Goal: Information Seeking & Learning: Find specific fact

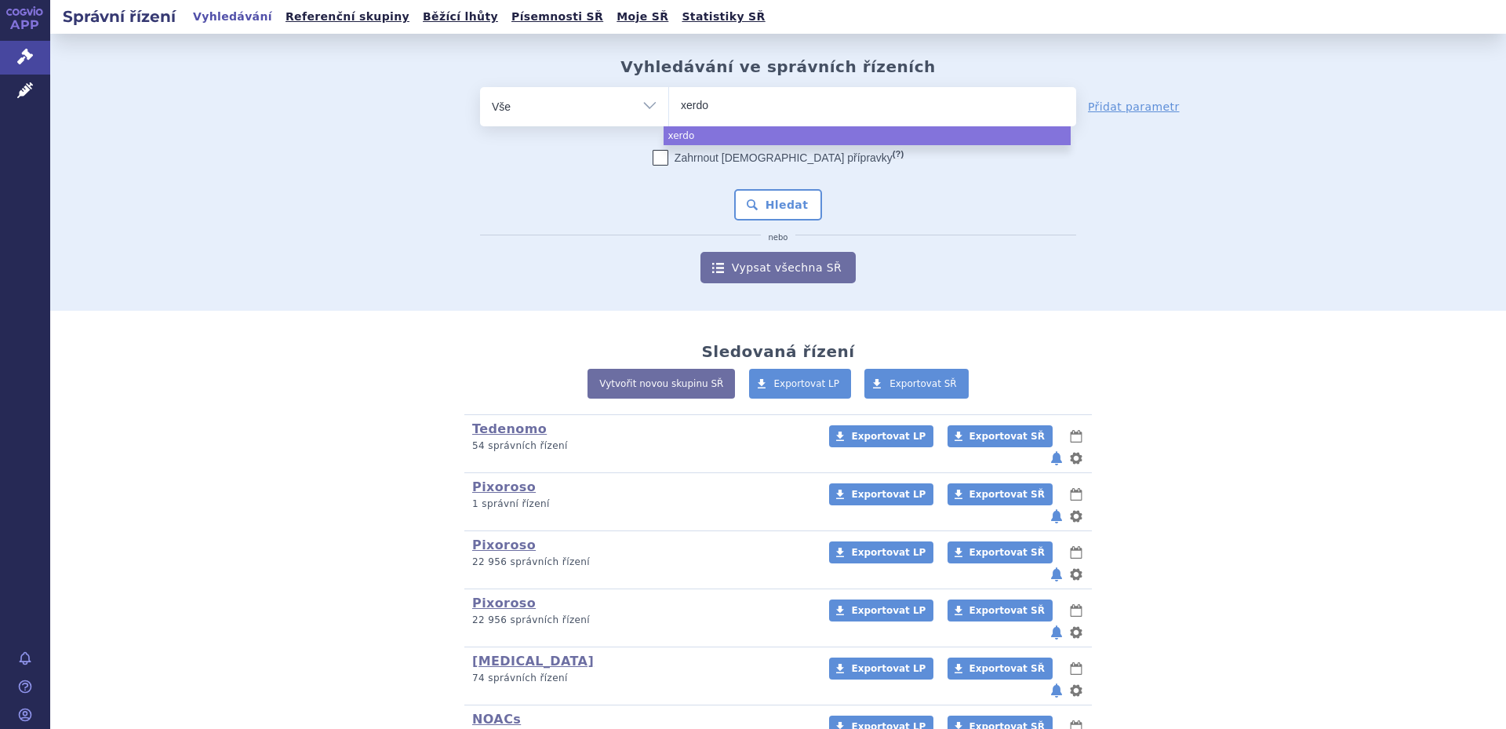
select select
type input "xerdoxo"
select select "xerdoxo"
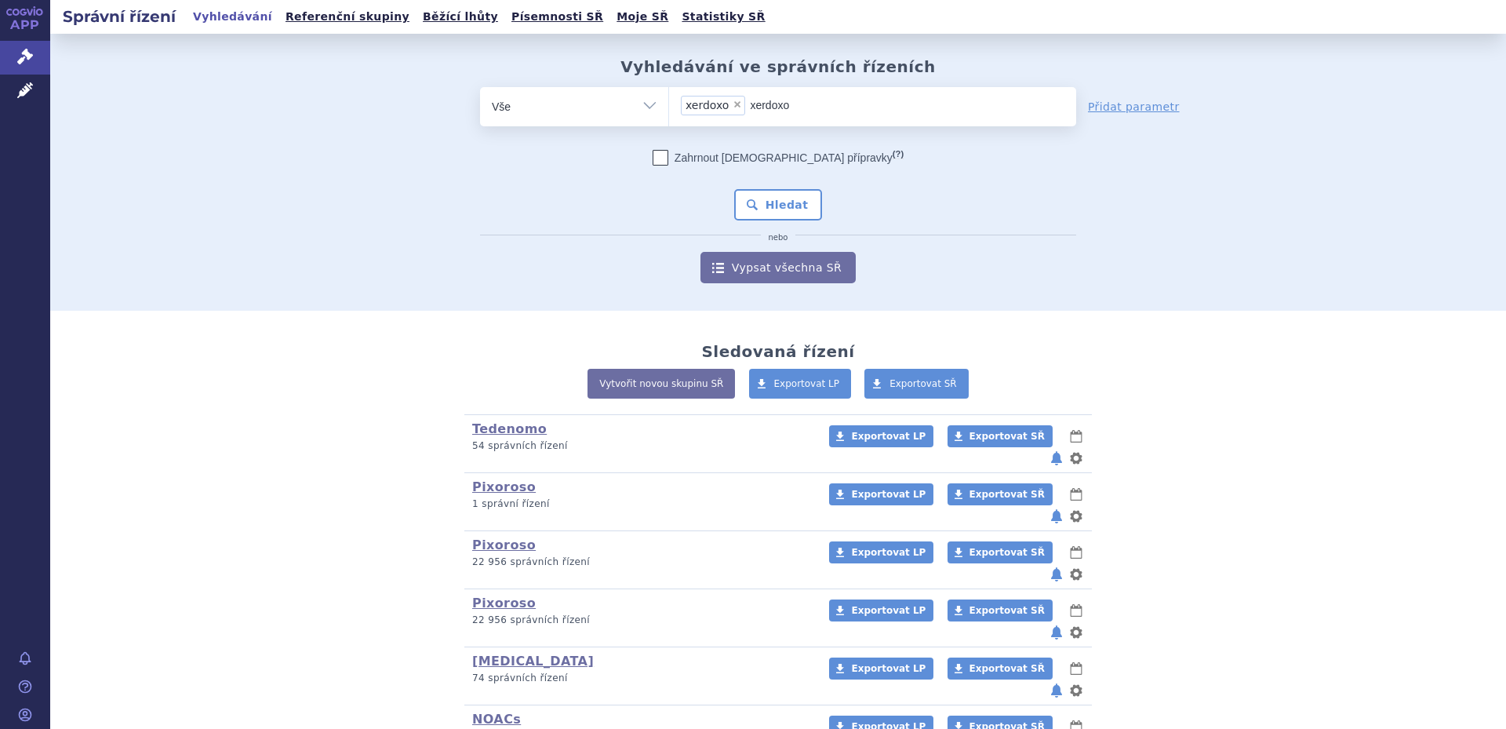
type input "xerdox"
select select
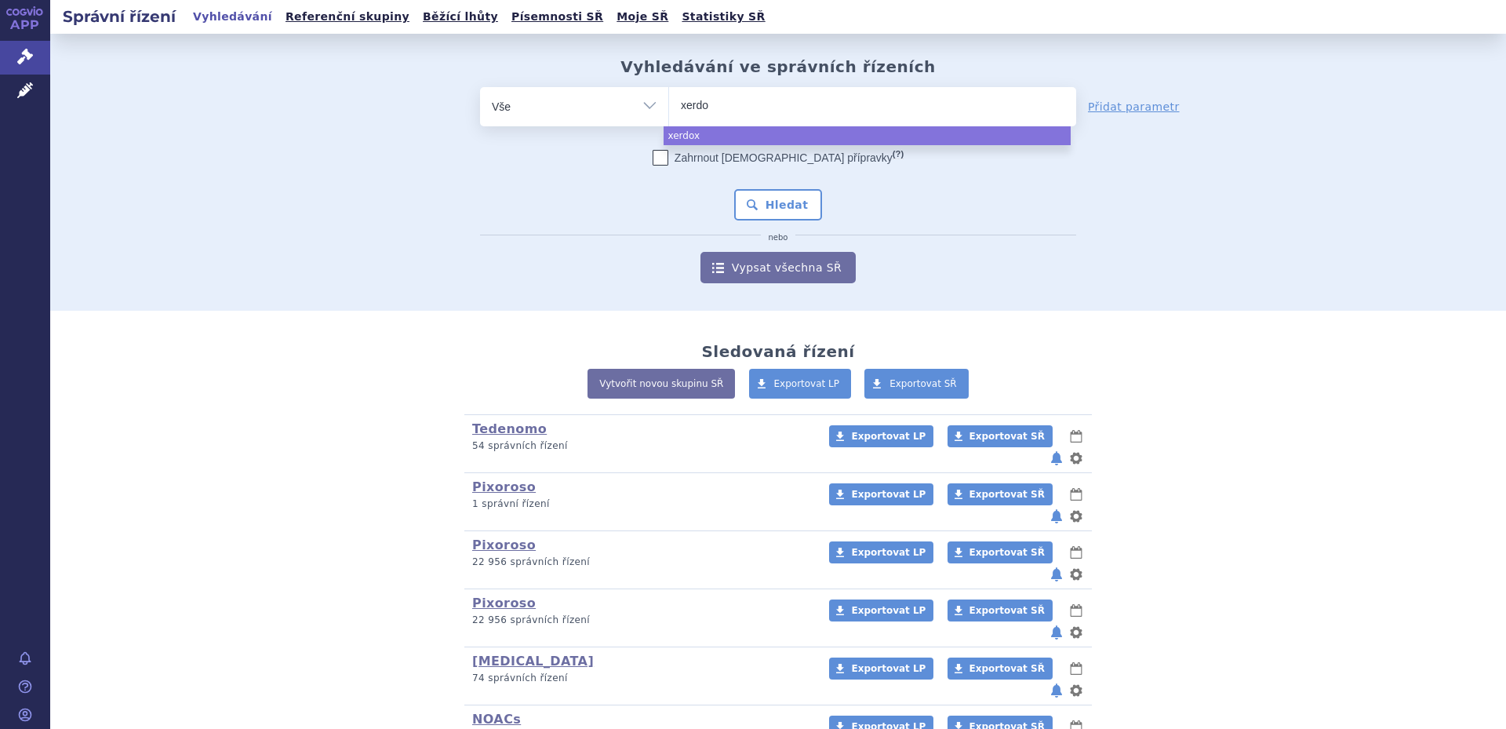
type input "xerd"
type input "xer"
type input "x"
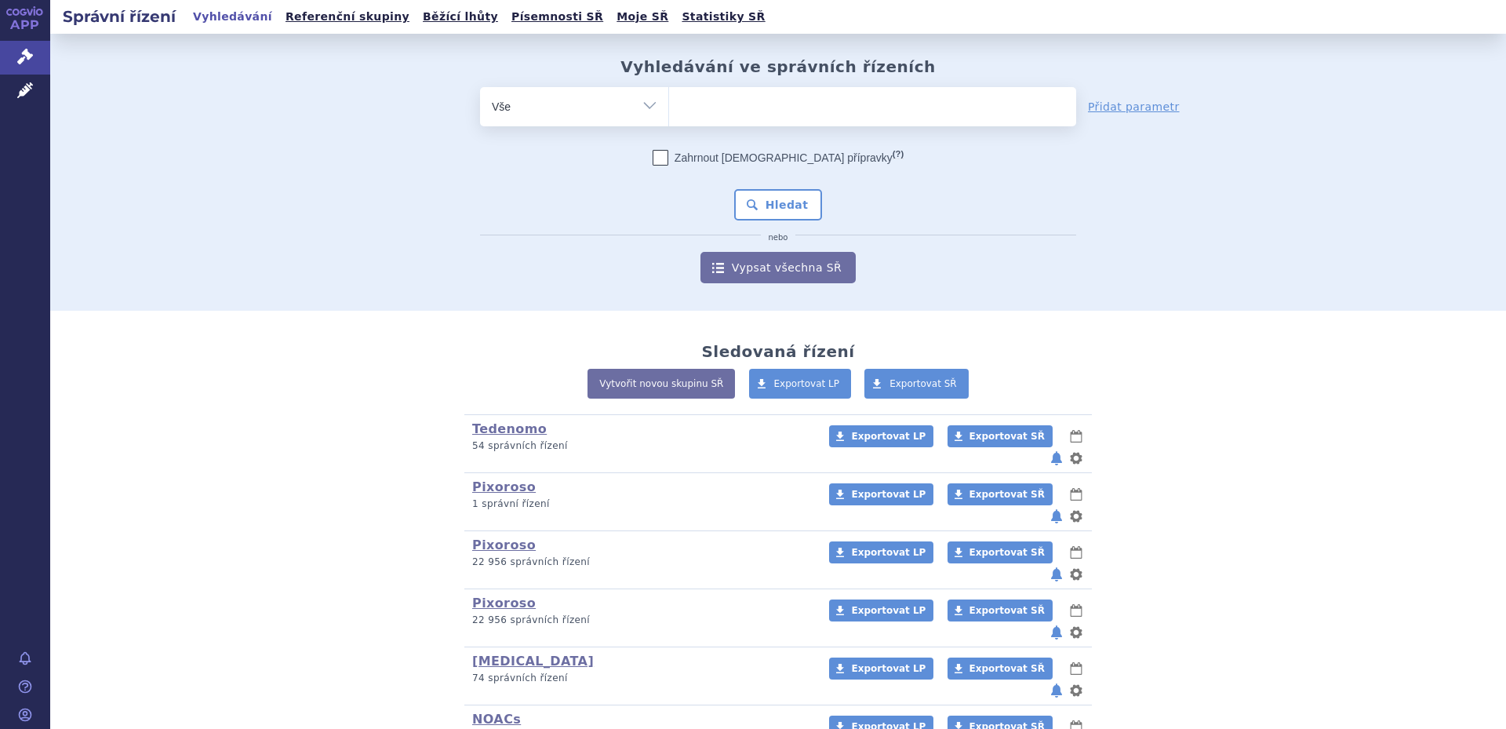
click at [624, 104] on select "Vše Spisová značka Typ SŘ Přípravek/SUKL kód Účastník/Držitel" at bounding box center [574, 104] width 188 height 35
select select "filter-atc-group"
click at [480, 87] on select "Vše Spisová značka Typ SŘ Přípravek/SUKL kód Účastník/Držitel" at bounding box center [574, 104] width 188 height 35
click at [803, 107] on ul at bounding box center [872, 103] width 407 height 33
click at [669, 107] on select at bounding box center [668, 105] width 1 height 39
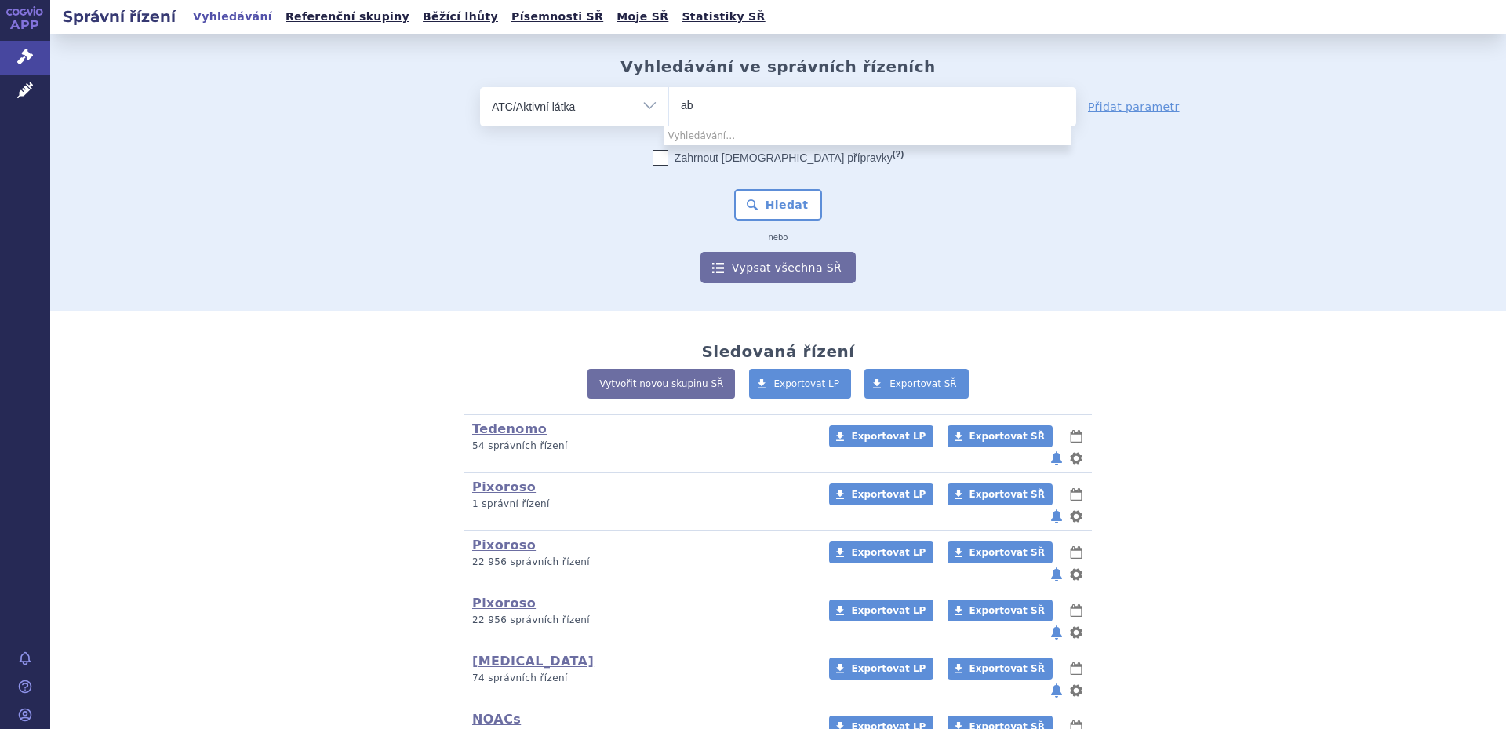
type input "a"
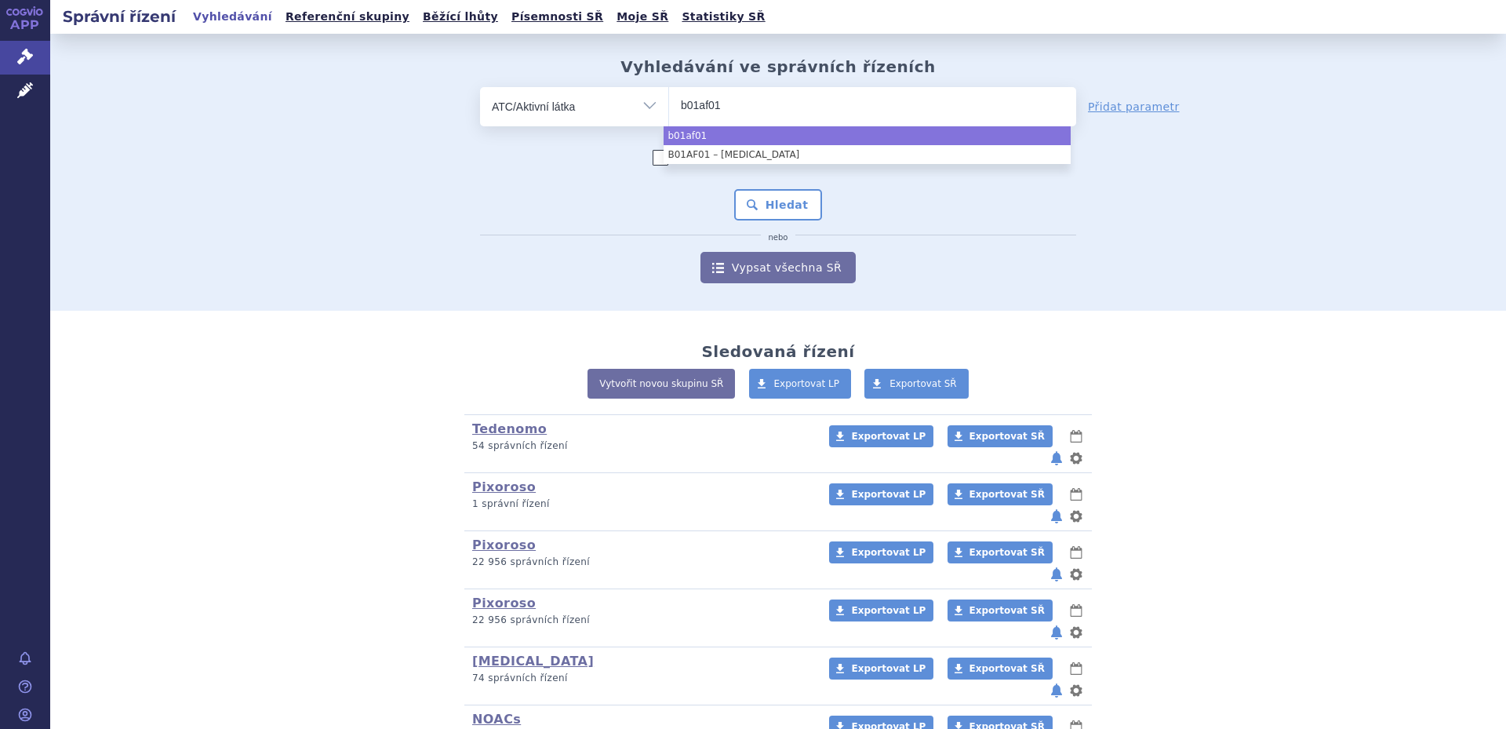
click at [703, 104] on input "b01af01" at bounding box center [714, 105] width 66 height 20
type input "b01af01"
select select "b01af01"
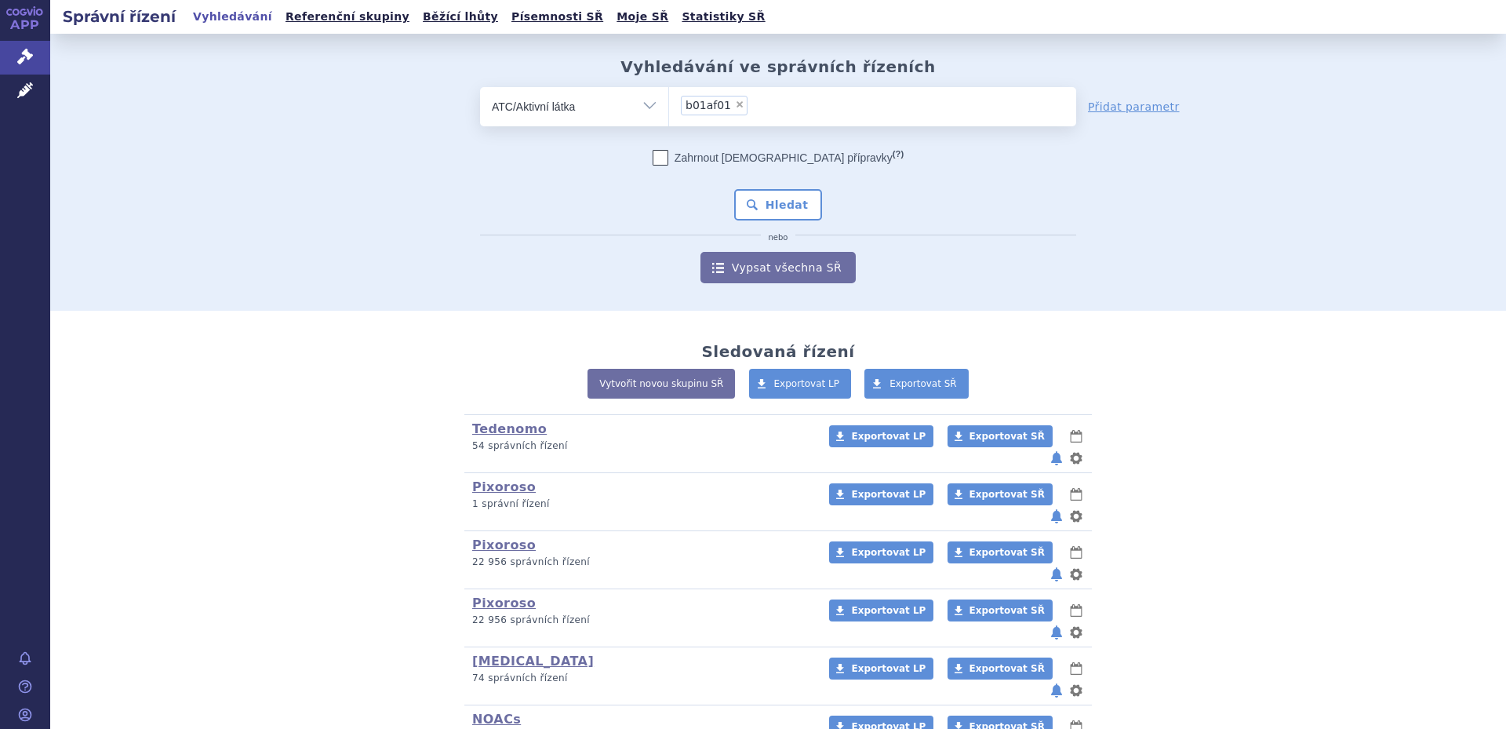
click at [703, 104] on span "b01af01" at bounding box center [709, 105] width 46 height 11
click at [669, 104] on select "b01af01" at bounding box center [668, 105] width 1 height 39
select select
type input "b"
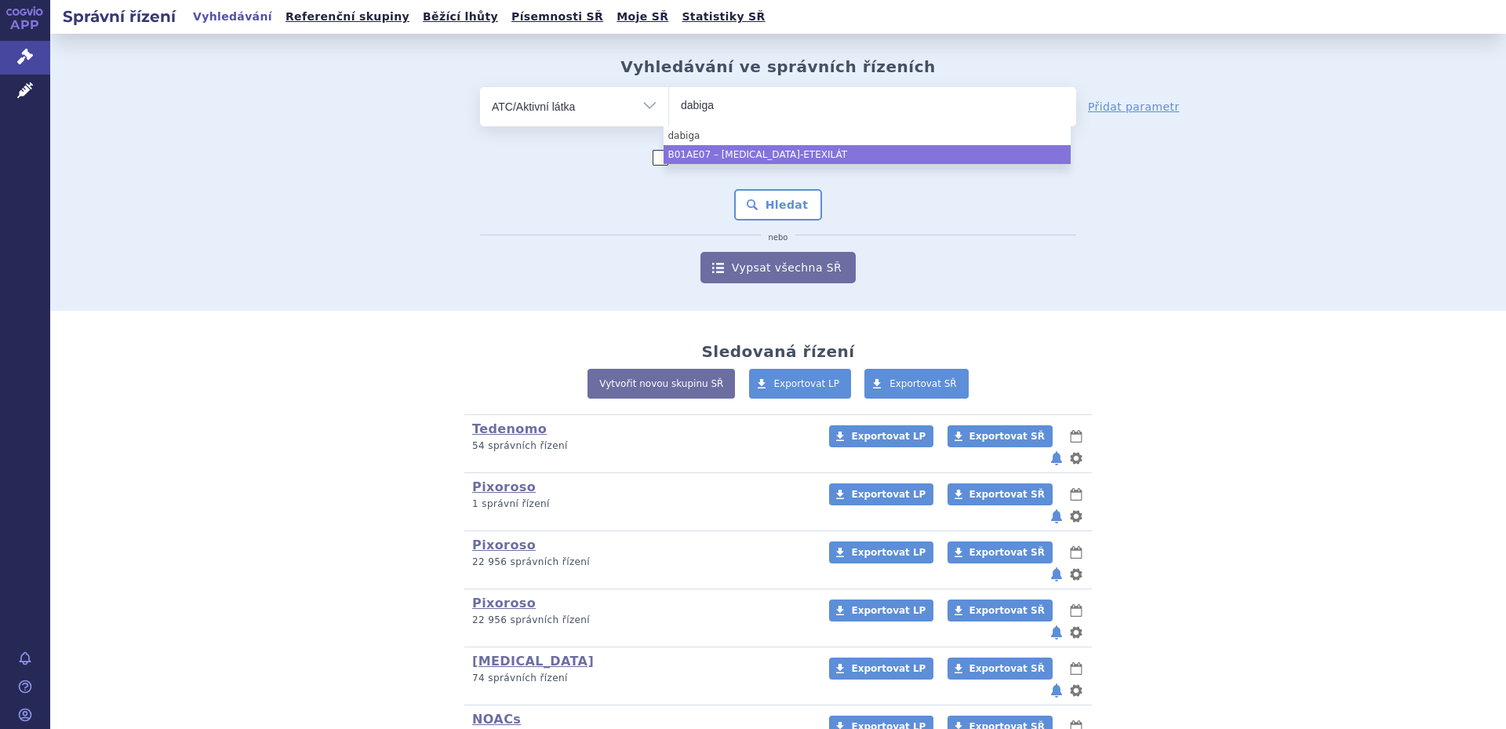
type input "dabiga"
select select "B01AE07"
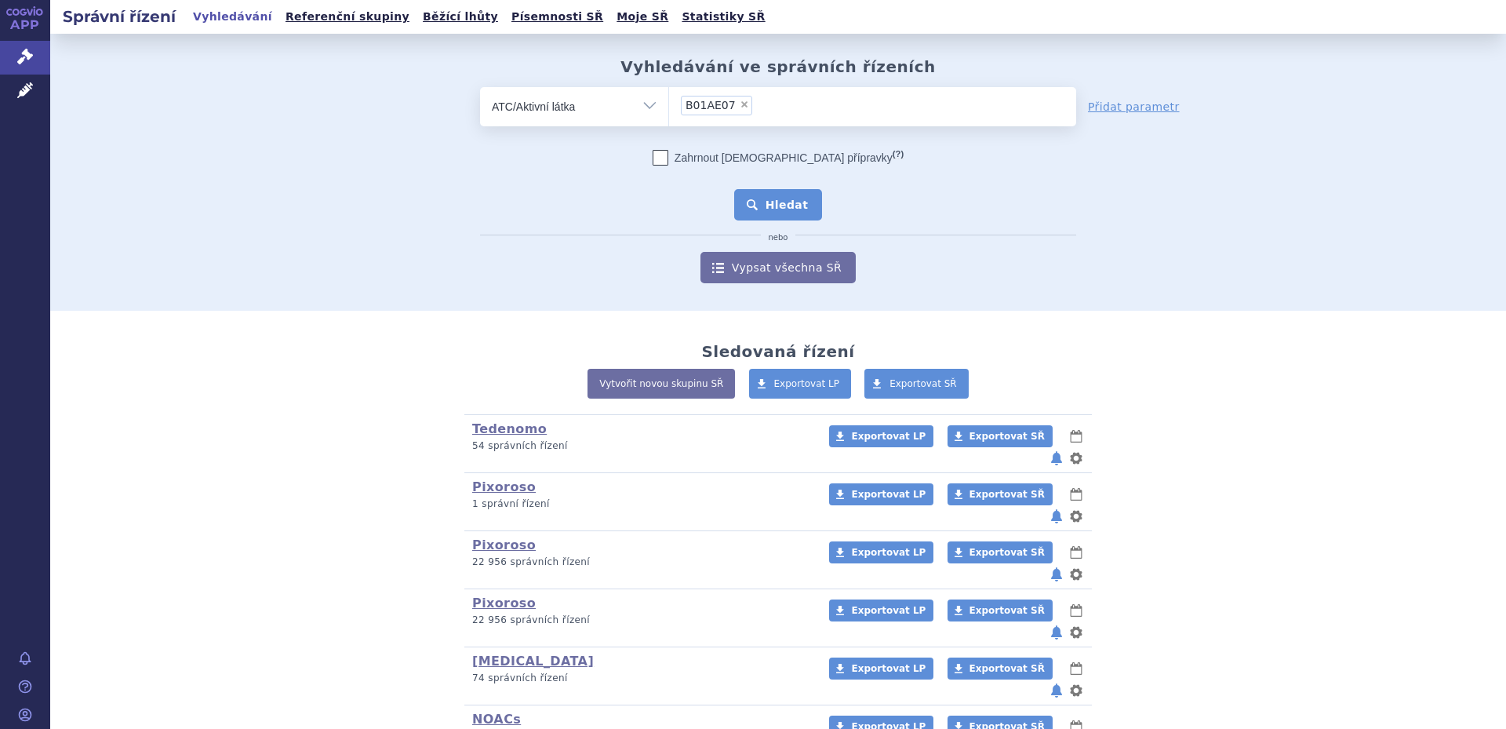
click at [785, 196] on button "Hledat" at bounding box center [778, 204] width 89 height 31
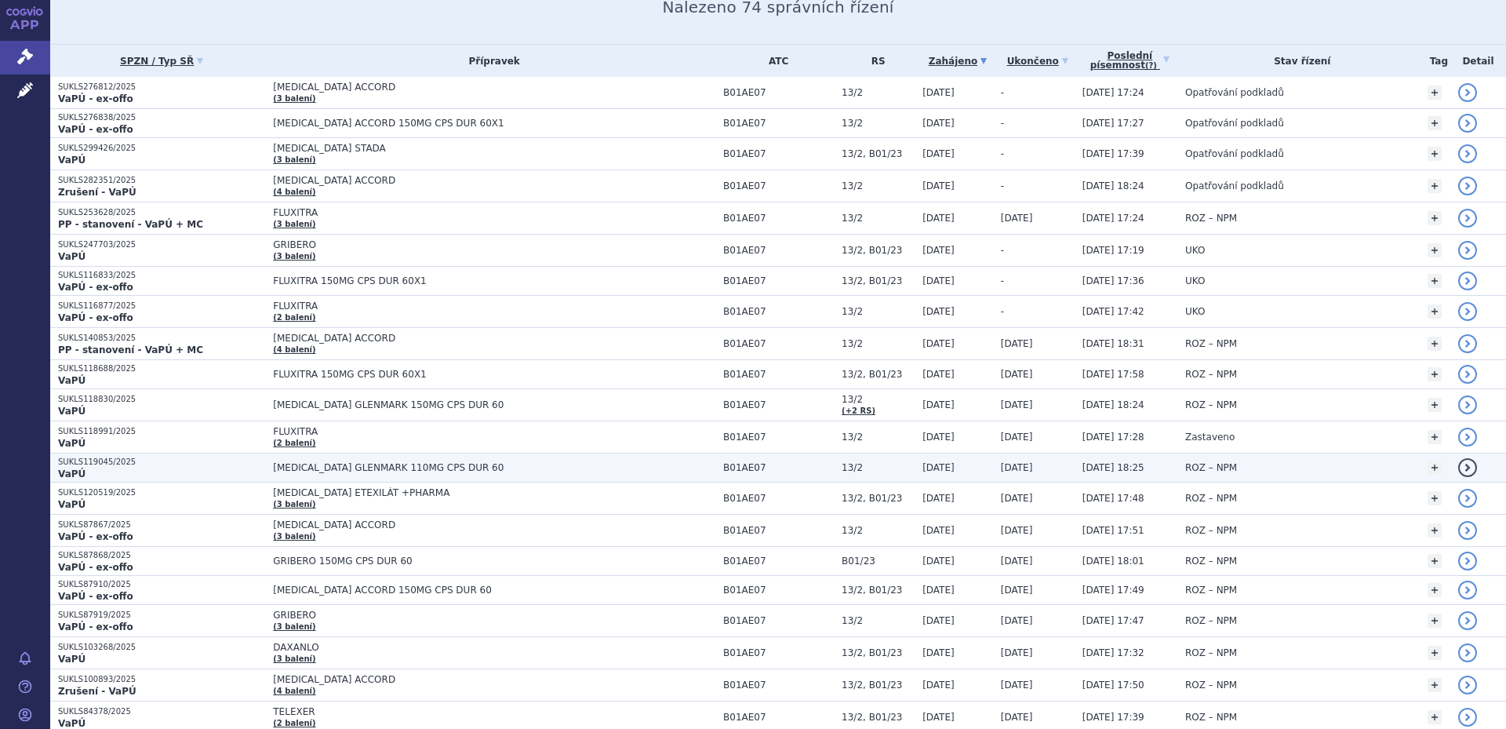
scroll to position [235, 0]
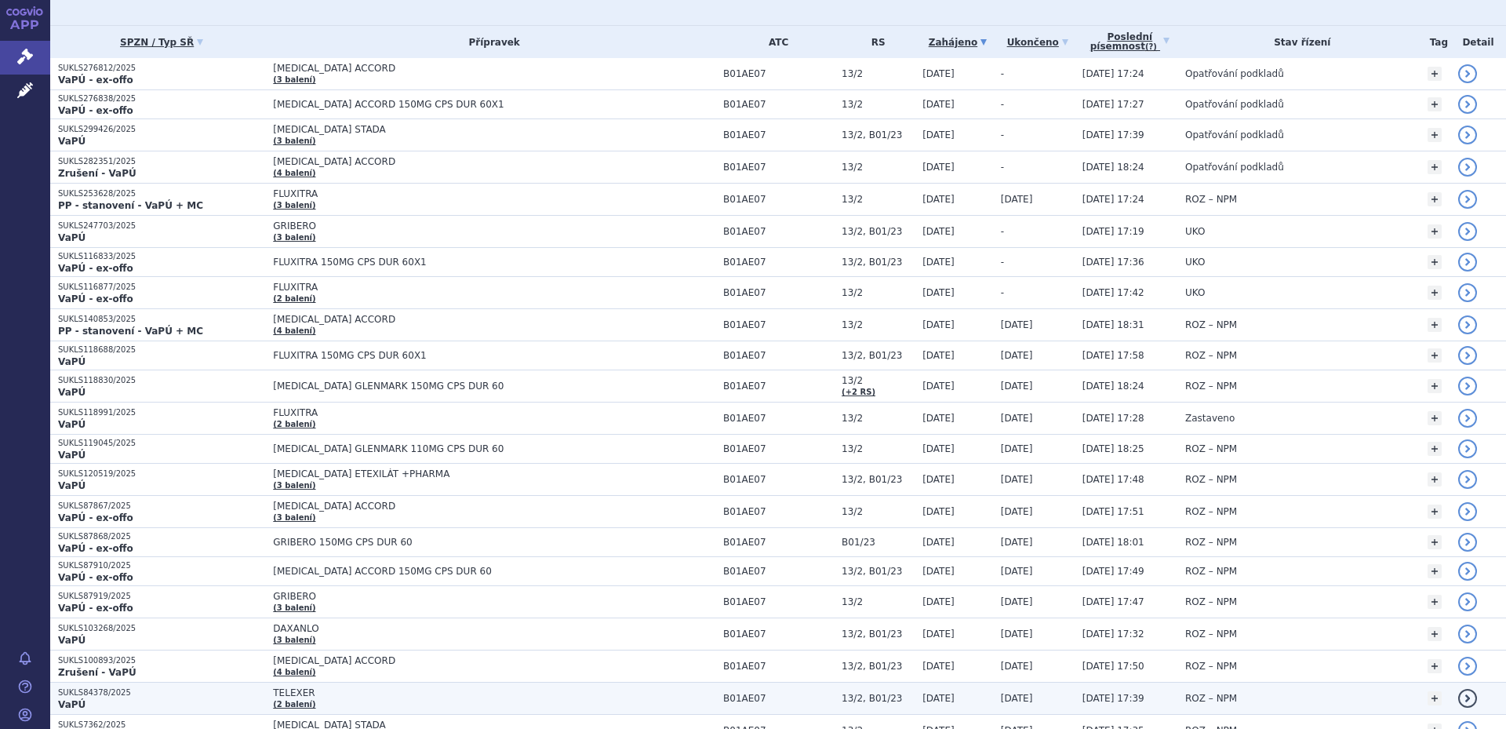
click at [343, 694] on span "TELEXER" at bounding box center [469, 692] width 392 height 11
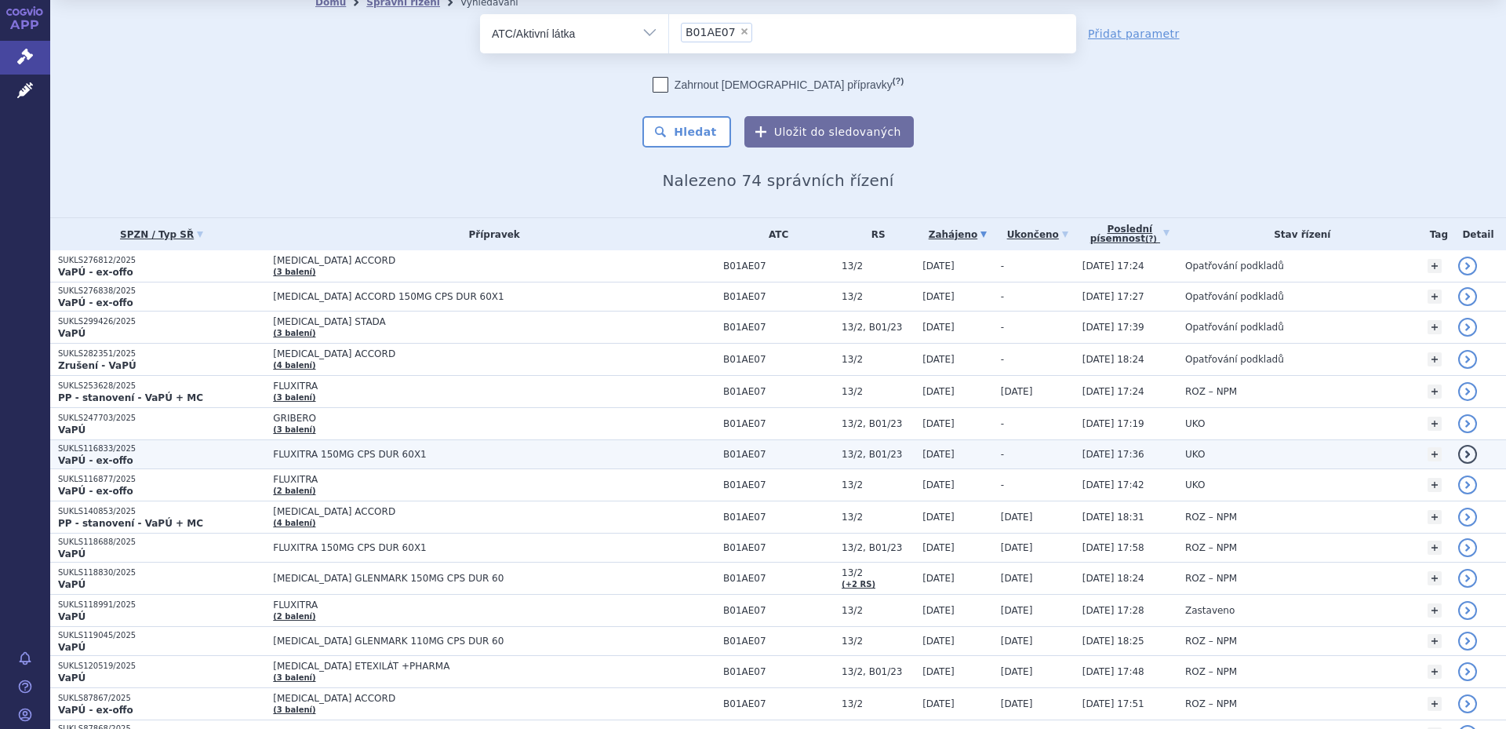
scroll to position [78, 0]
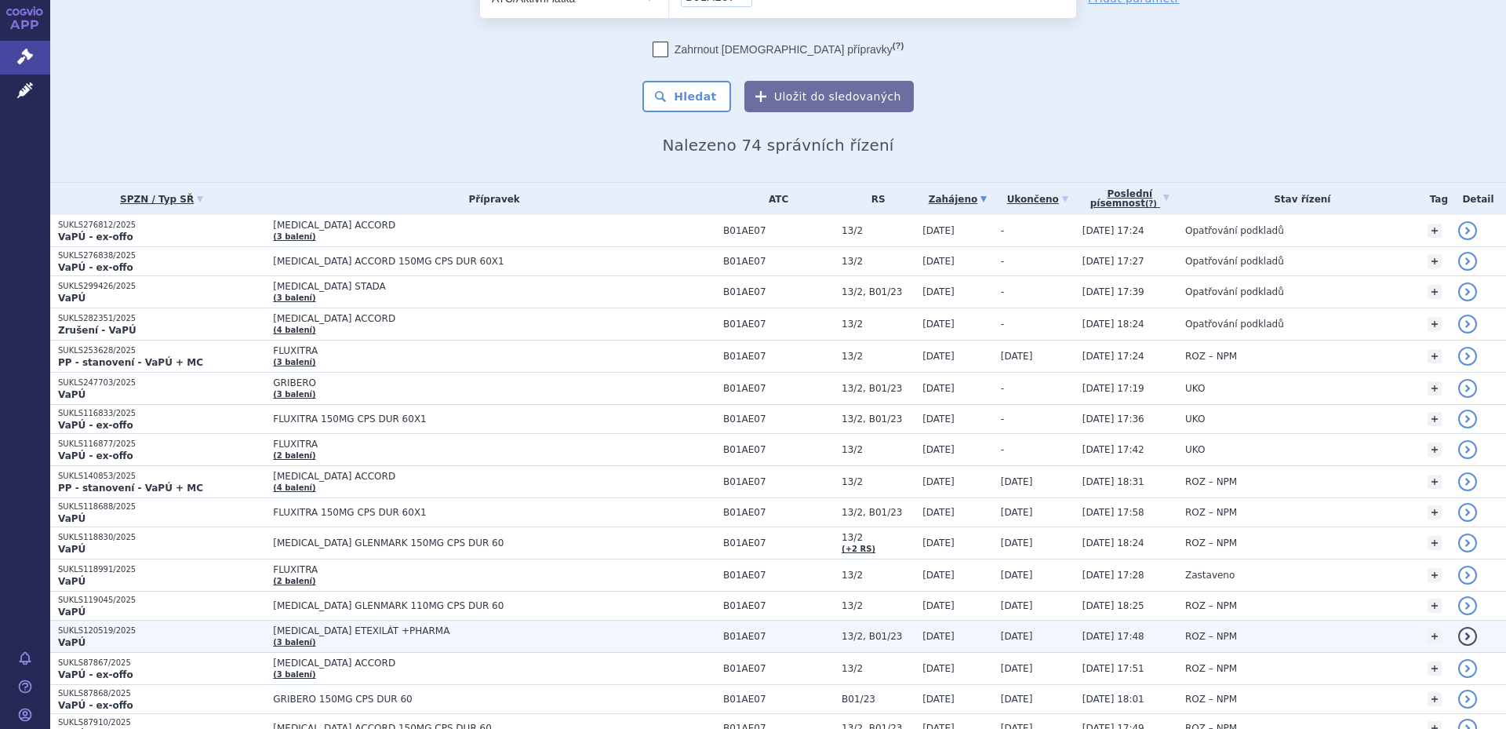
click at [463, 636] on span "DABIGATRAN ETEXILÁT +PHARMA" at bounding box center [469, 630] width 392 height 11
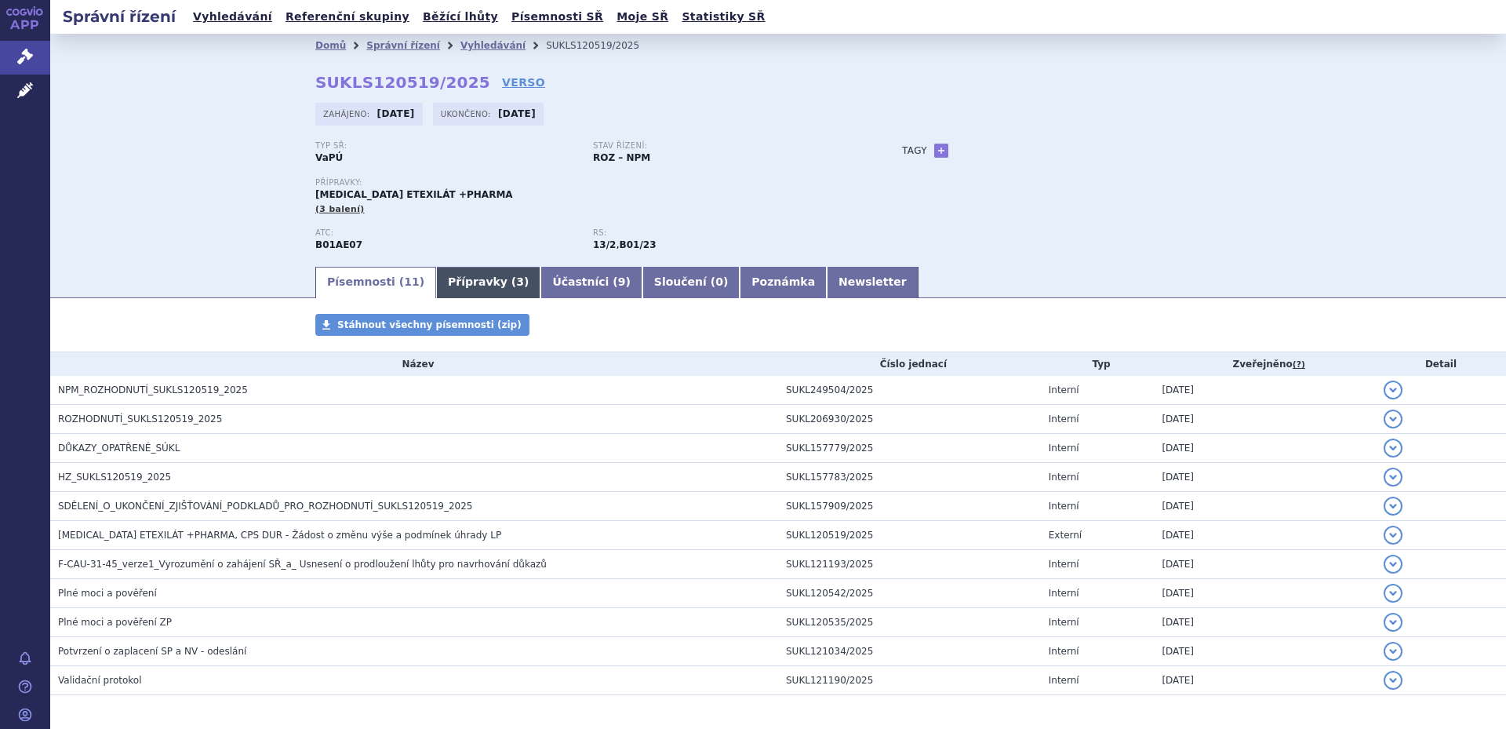
click at [442, 286] on link "Přípravky ( 3 )" at bounding box center [488, 282] width 104 height 31
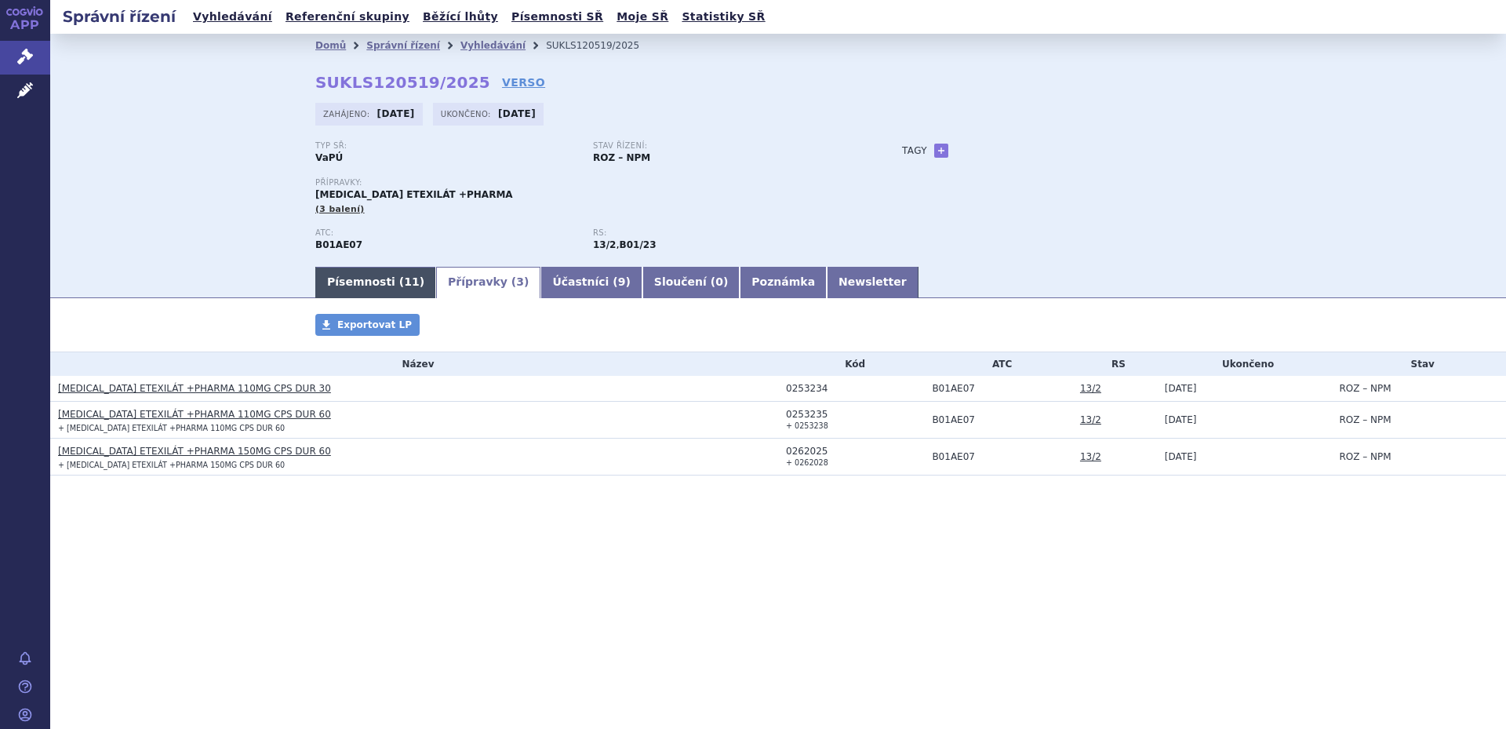
click at [377, 284] on link "Písemnosti ( 11 )" at bounding box center [375, 282] width 121 height 31
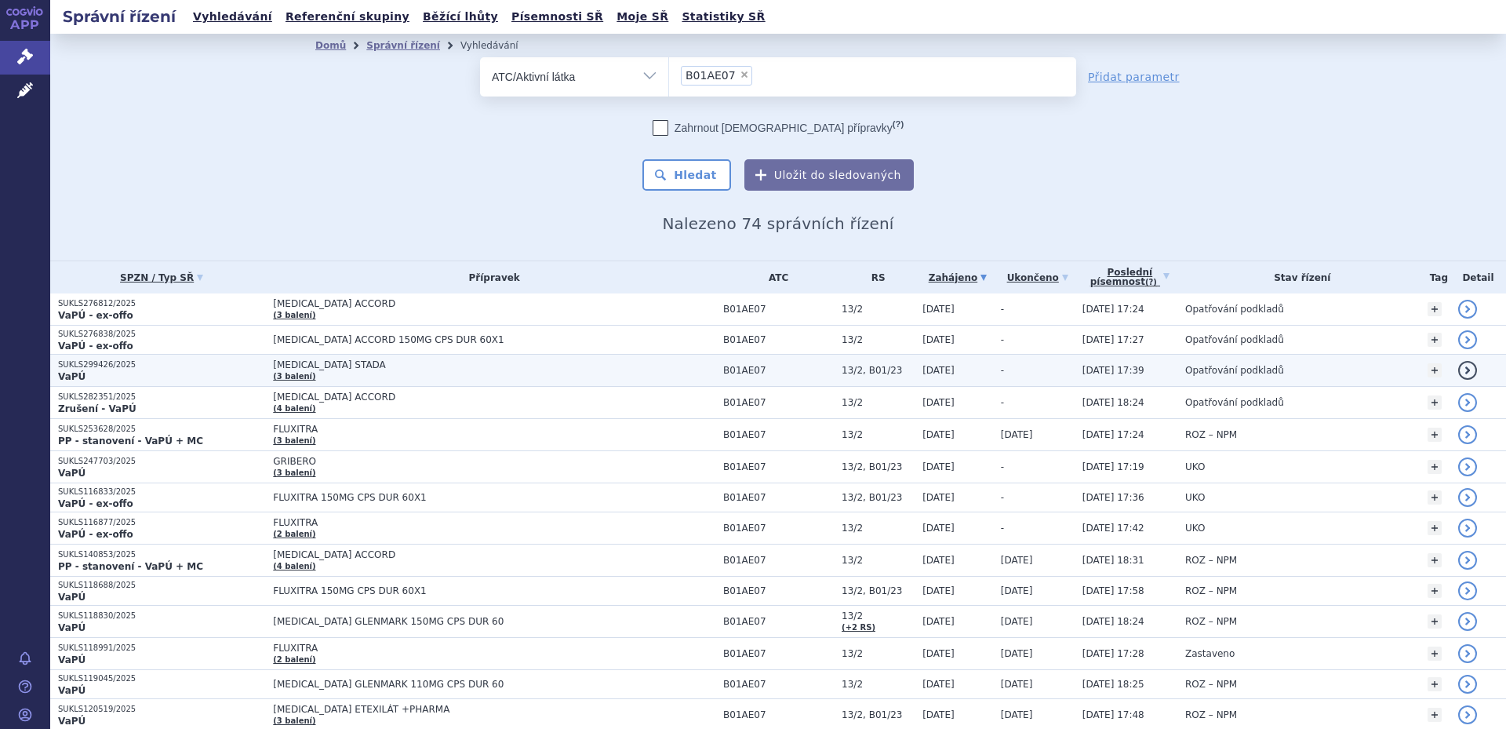
click at [399, 359] on span "[MEDICAL_DATA] STADA" at bounding box center [469, 364] width 392 height 11
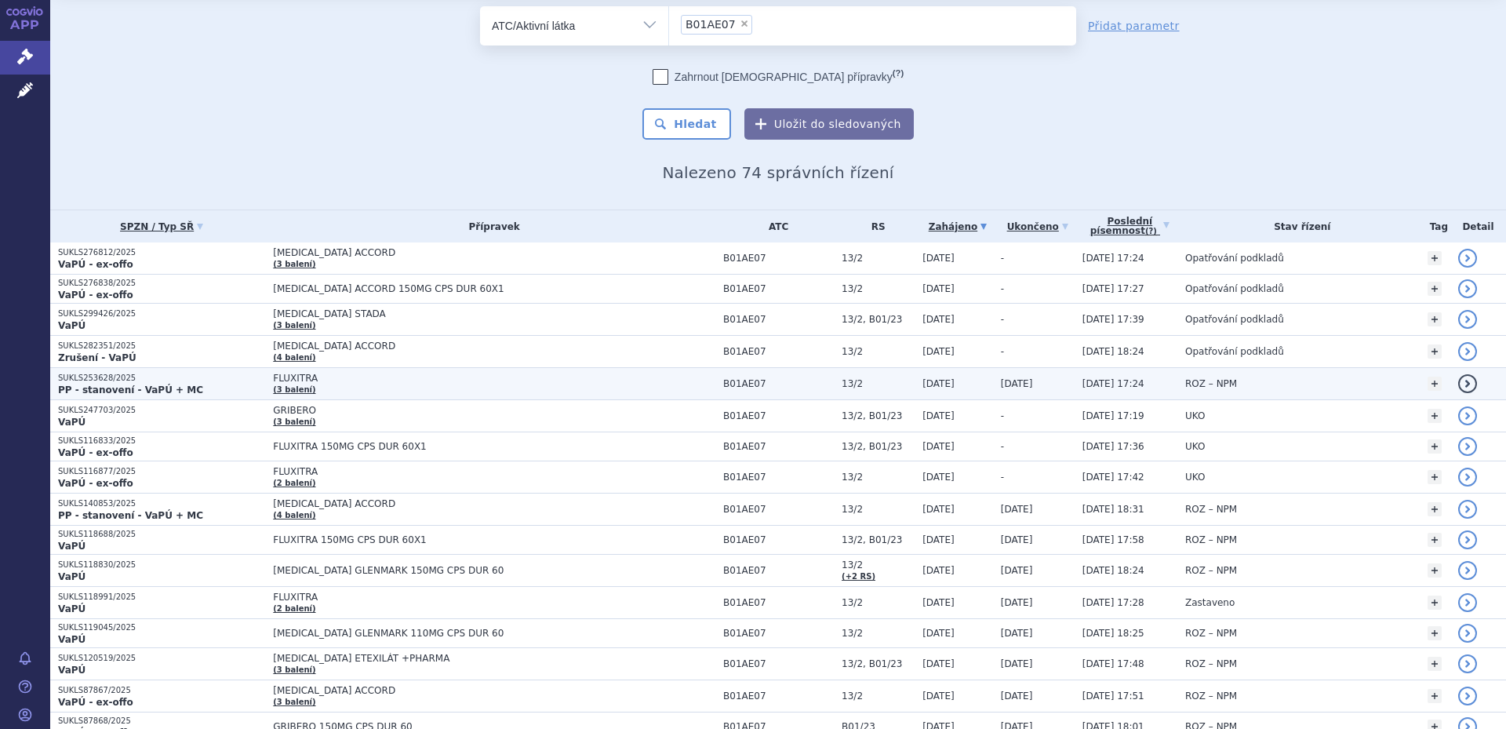
scroll to position [78, 0]
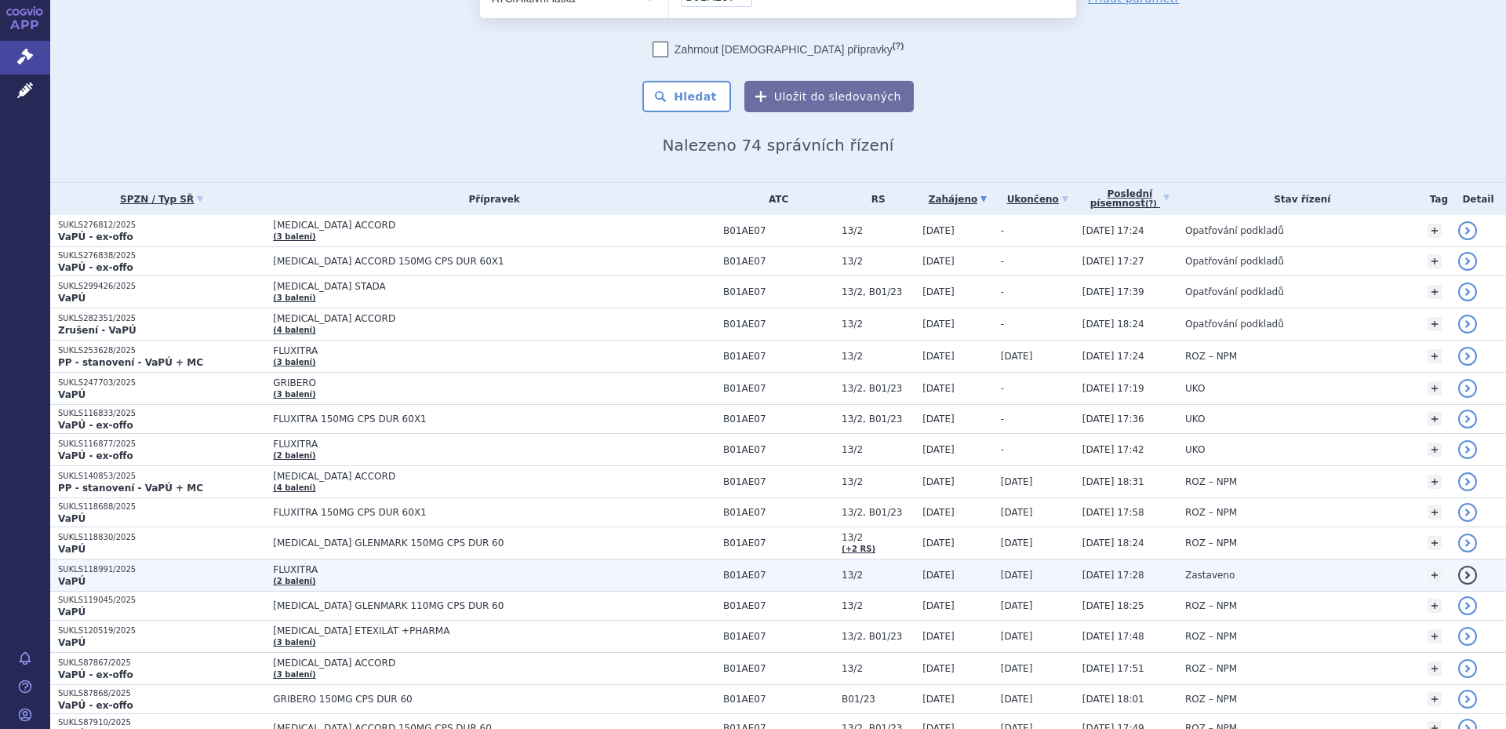
click at [418, 568] on span "FLUXITRA" at bounding box center [469, 569] width 392 height 11
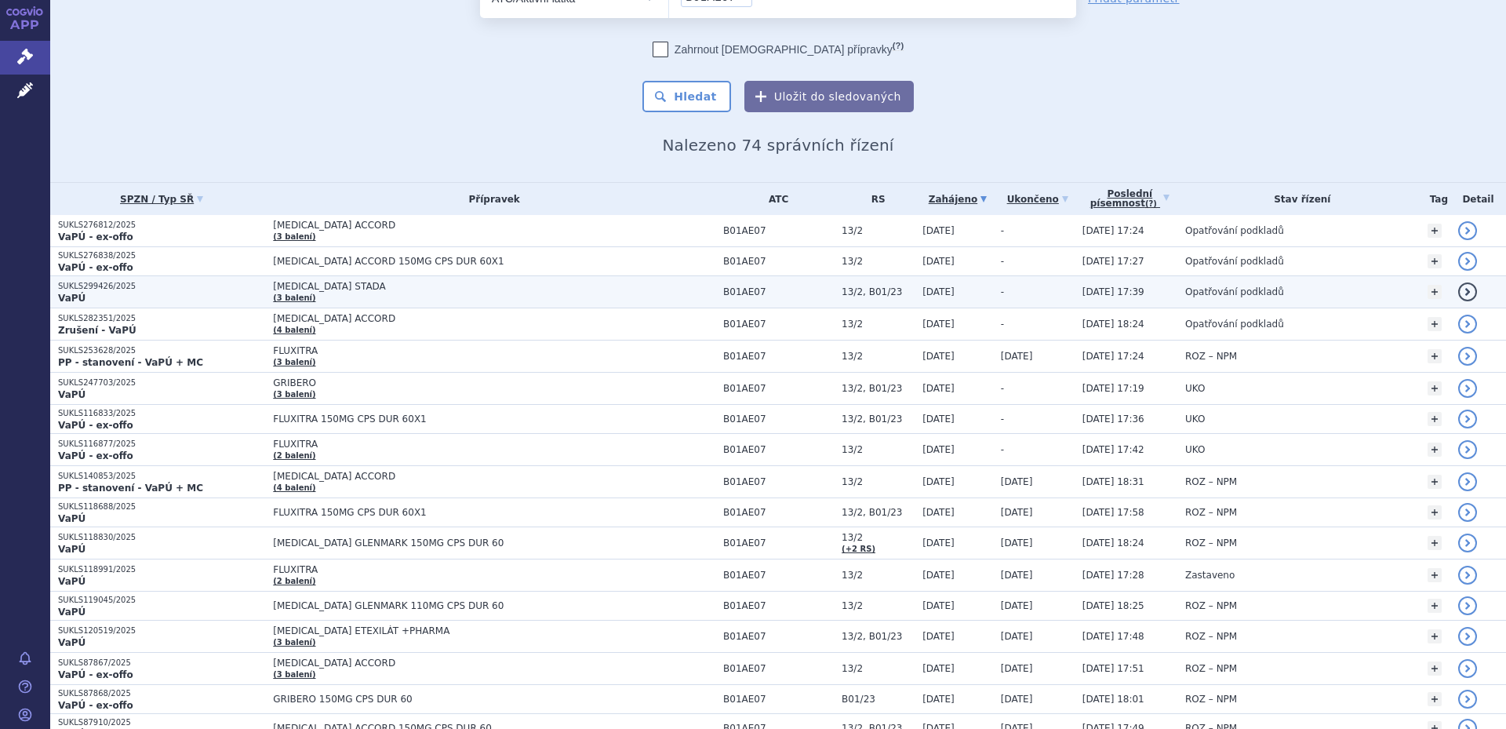
scroll to position [157, 0]
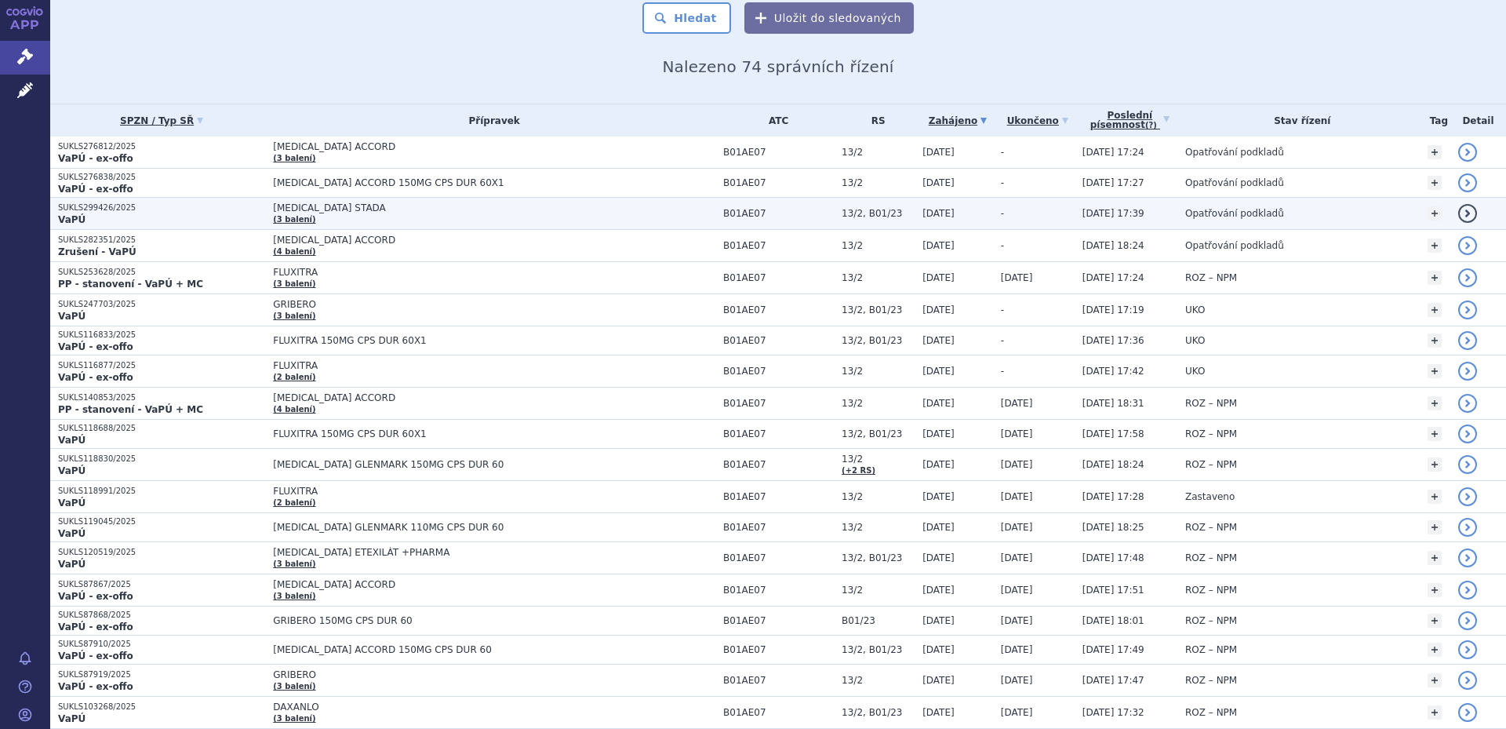
click at [439, 212] on span "DABIGATRAN ETEXILATE STADA" at bounding box center [469, 207] width 392 height 11
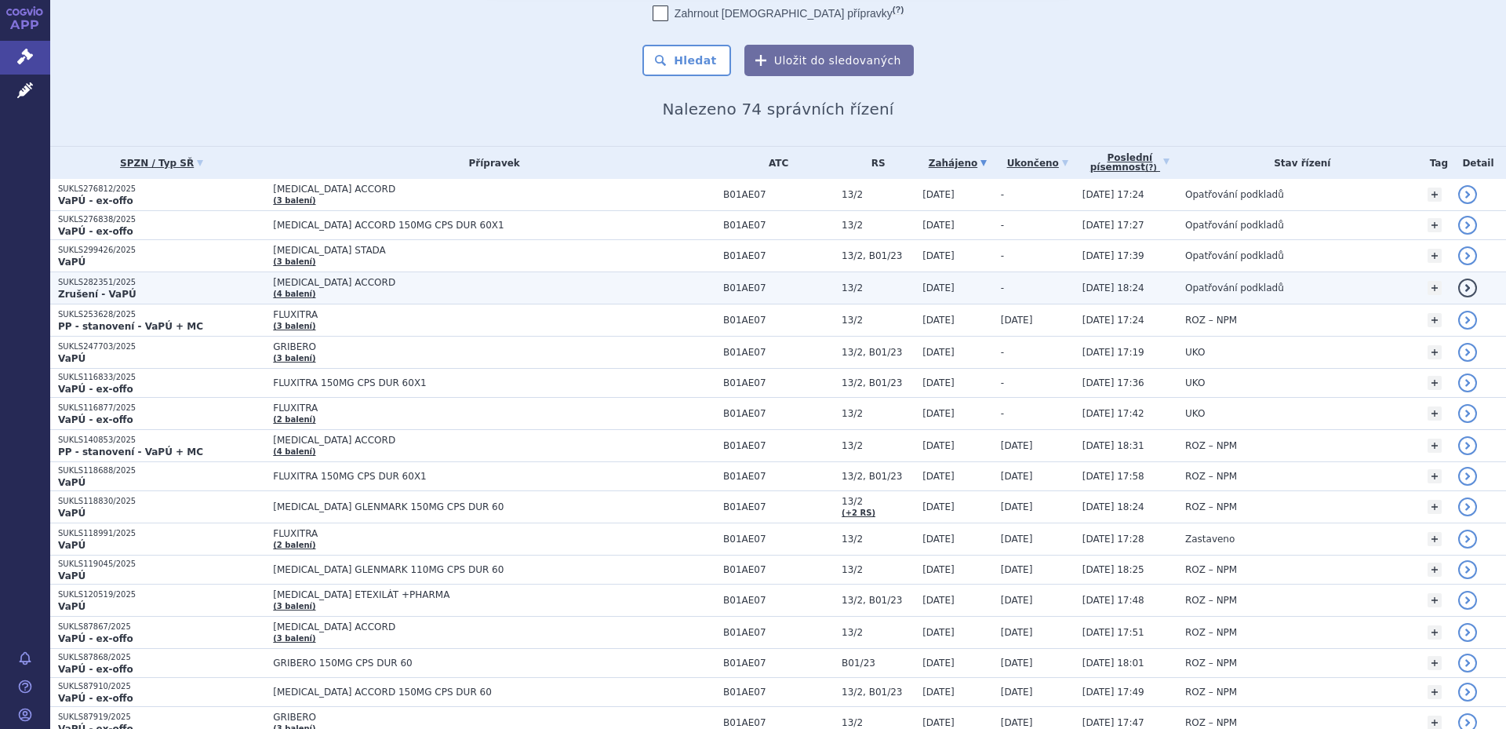
scroll to position [157, 0]
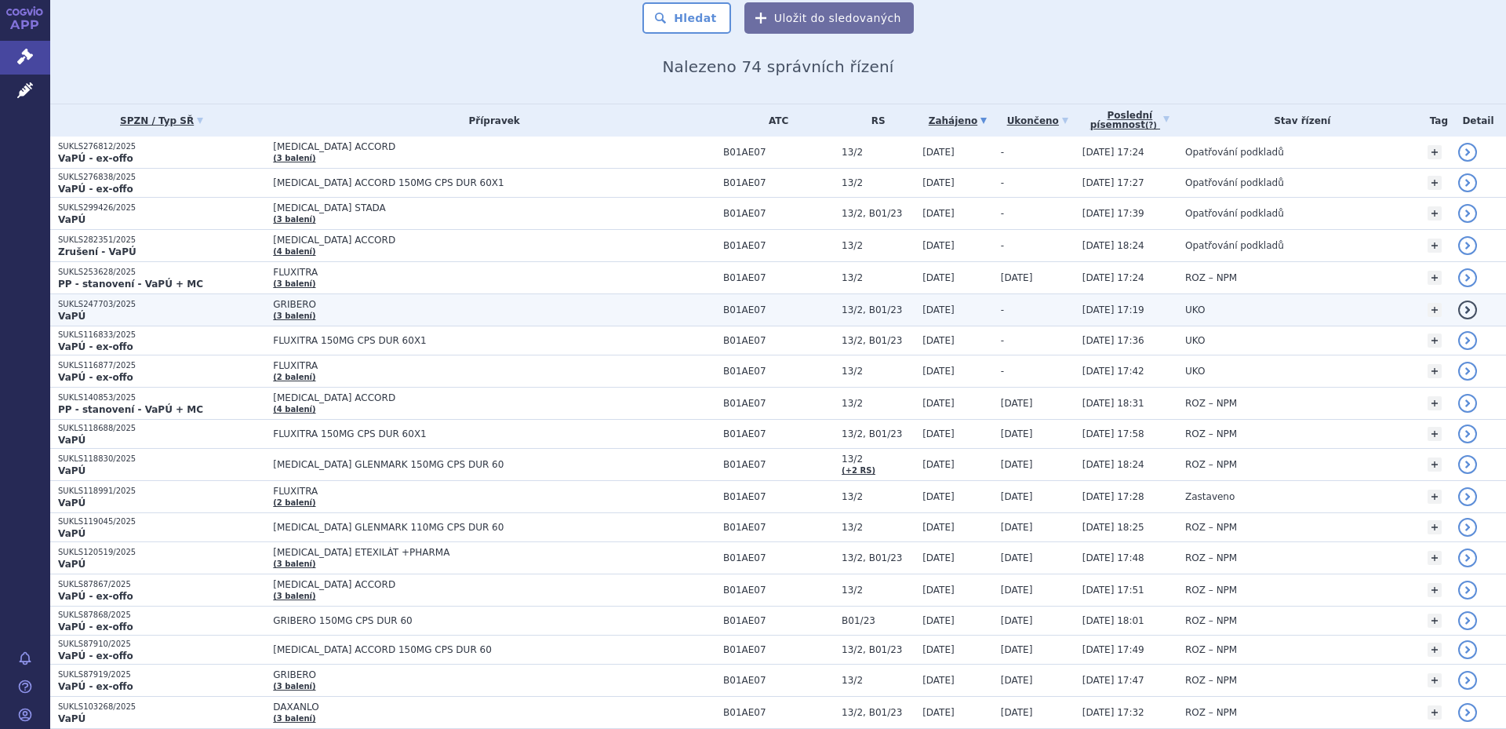
click at [394, 308] on span "GRIBERO" at bounding box center [469, 304] width 392 height 11
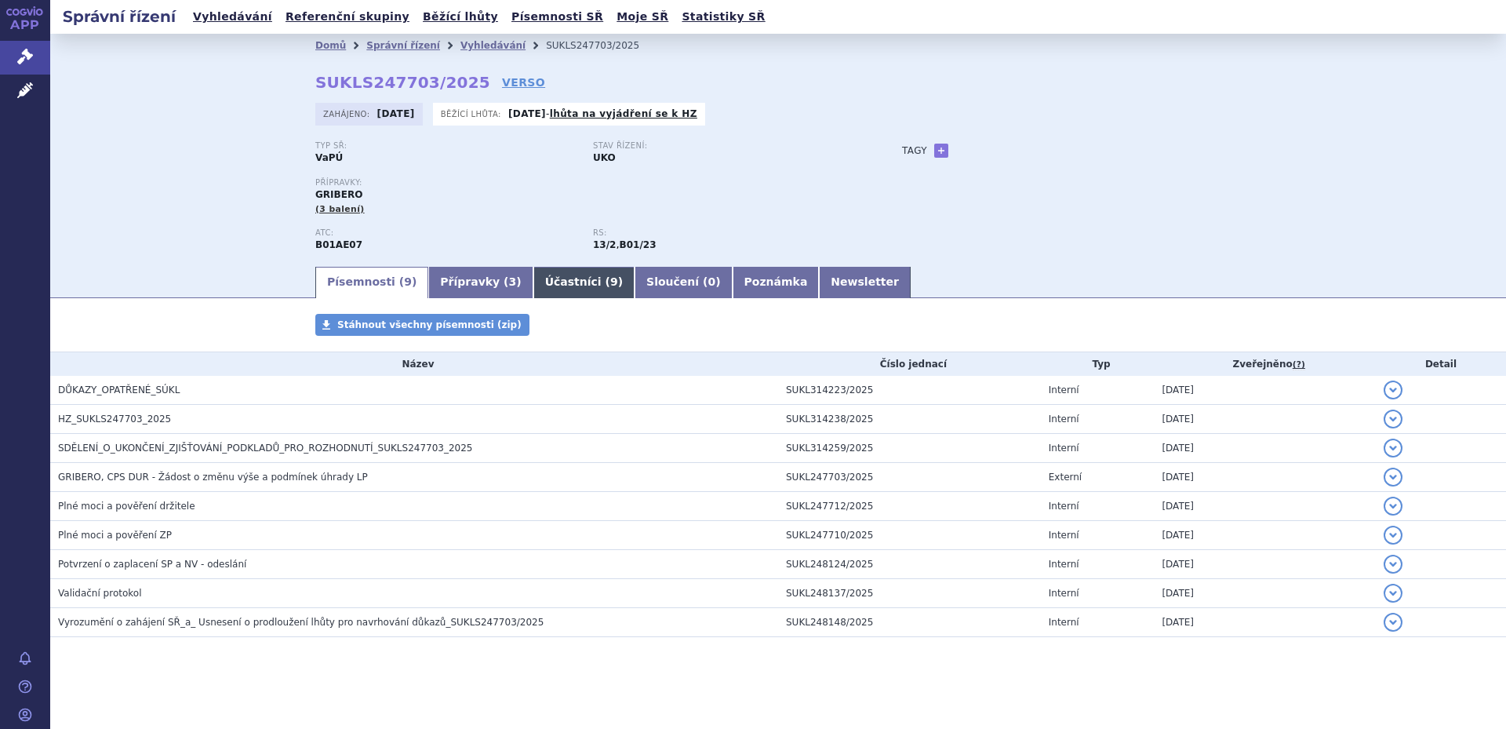
click at [548, 290] on link "Účastníci ( 9 )" at bounding box center [583, 282] width 101 height 31
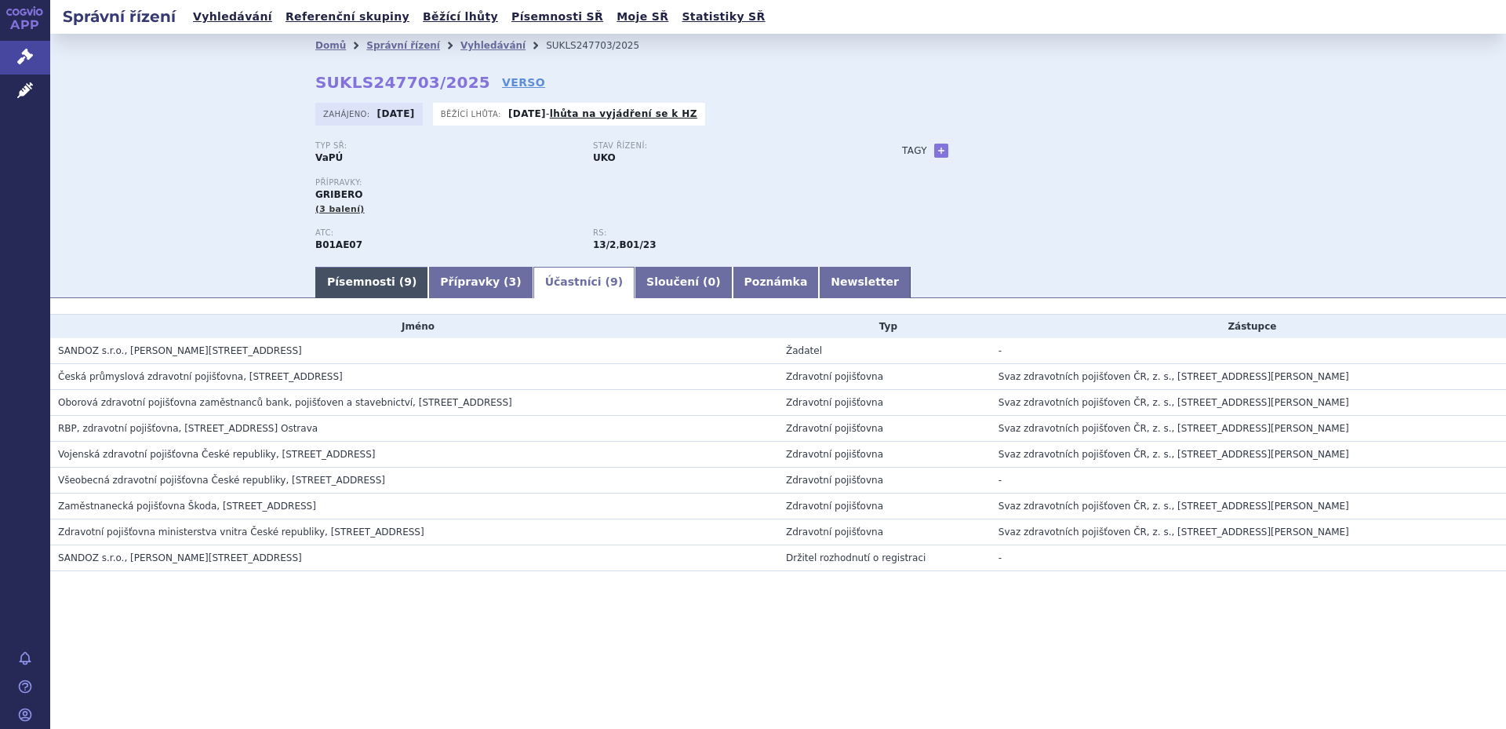
click at [382, 279] on link "Písemnosti ( 9 )" at bounding box center [371, 282] width 113 height 31
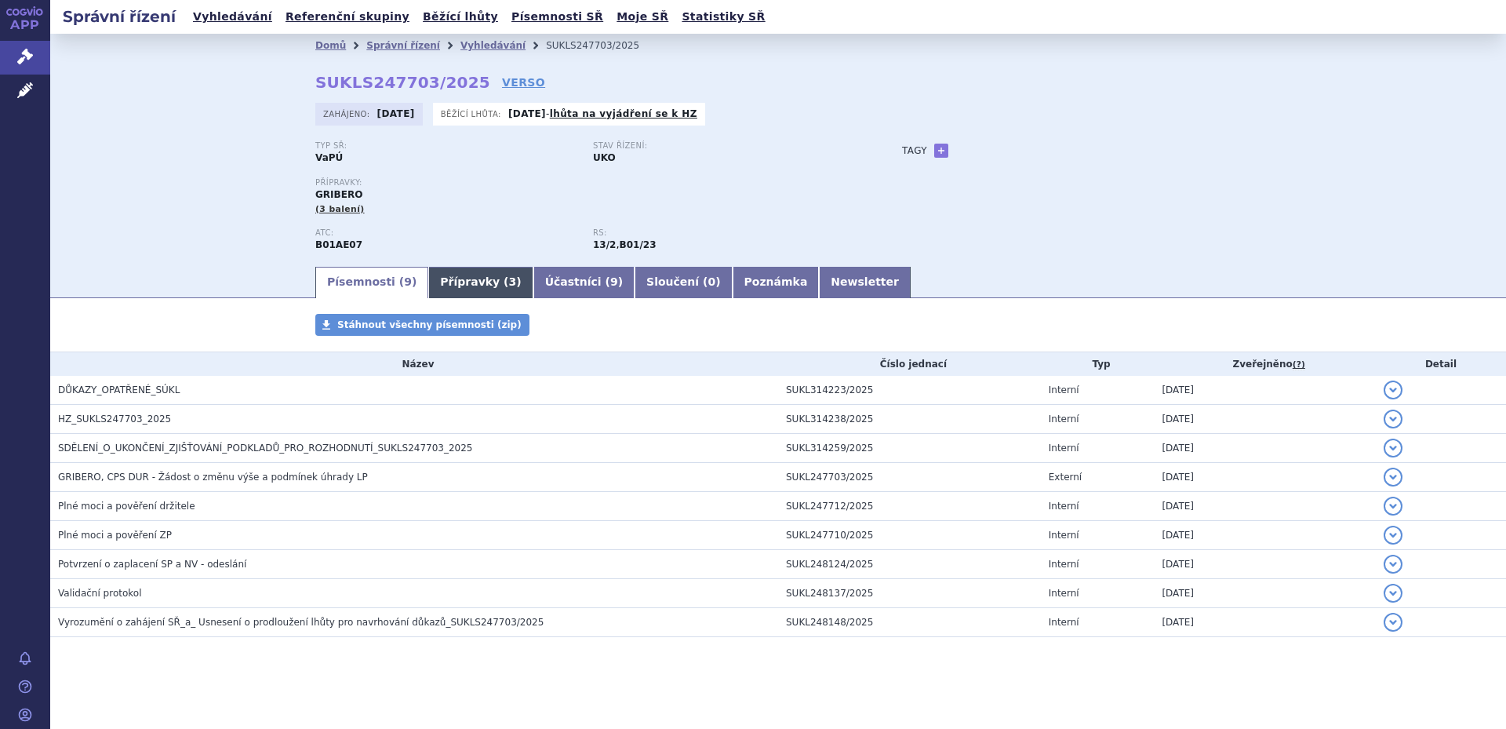
click at [462, 281] on link "Přípravky ( 3 )" at bounding box center [480, 282] width 104 height 31
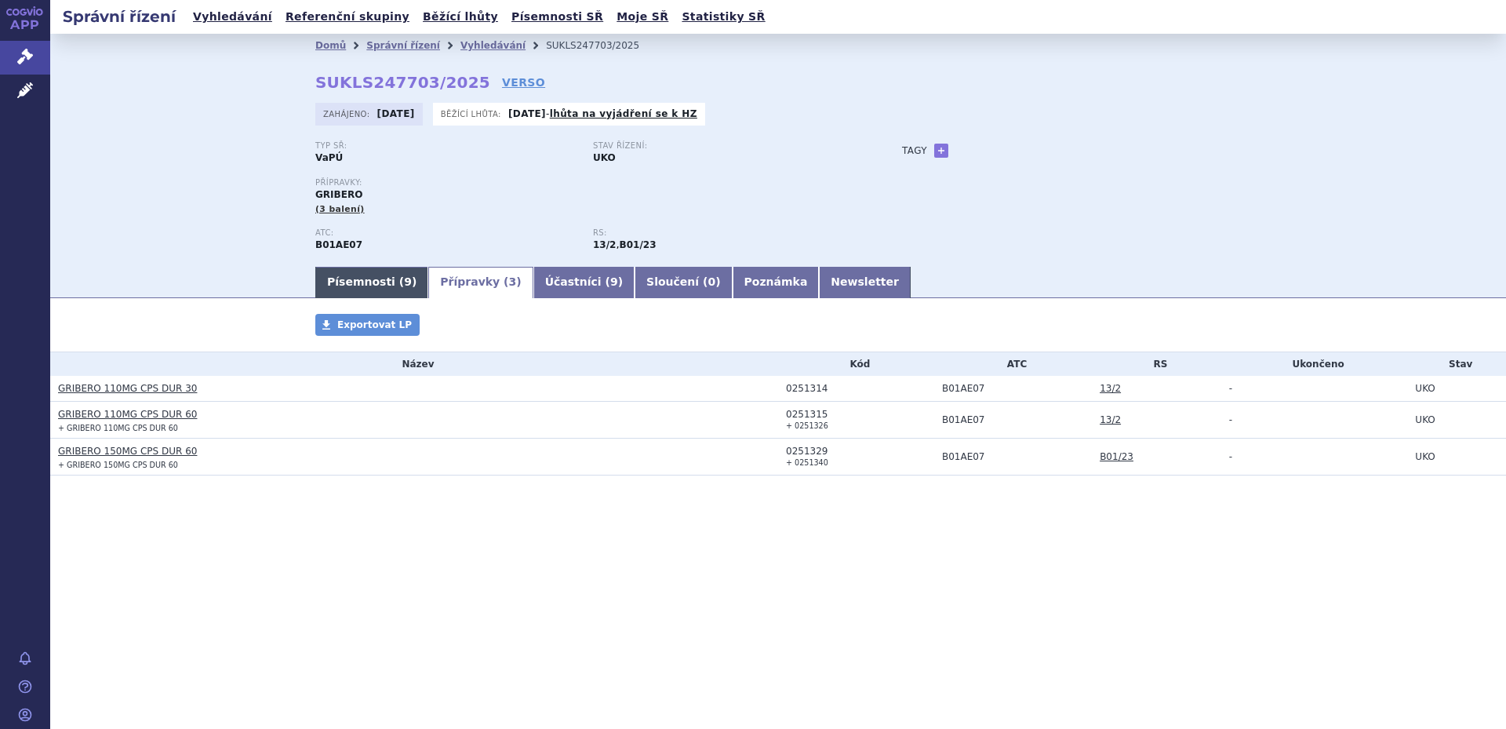
click at [359, 280] on link "Písemnosti ( 9 )" at bounding box center [371, 282] width 113 height 31
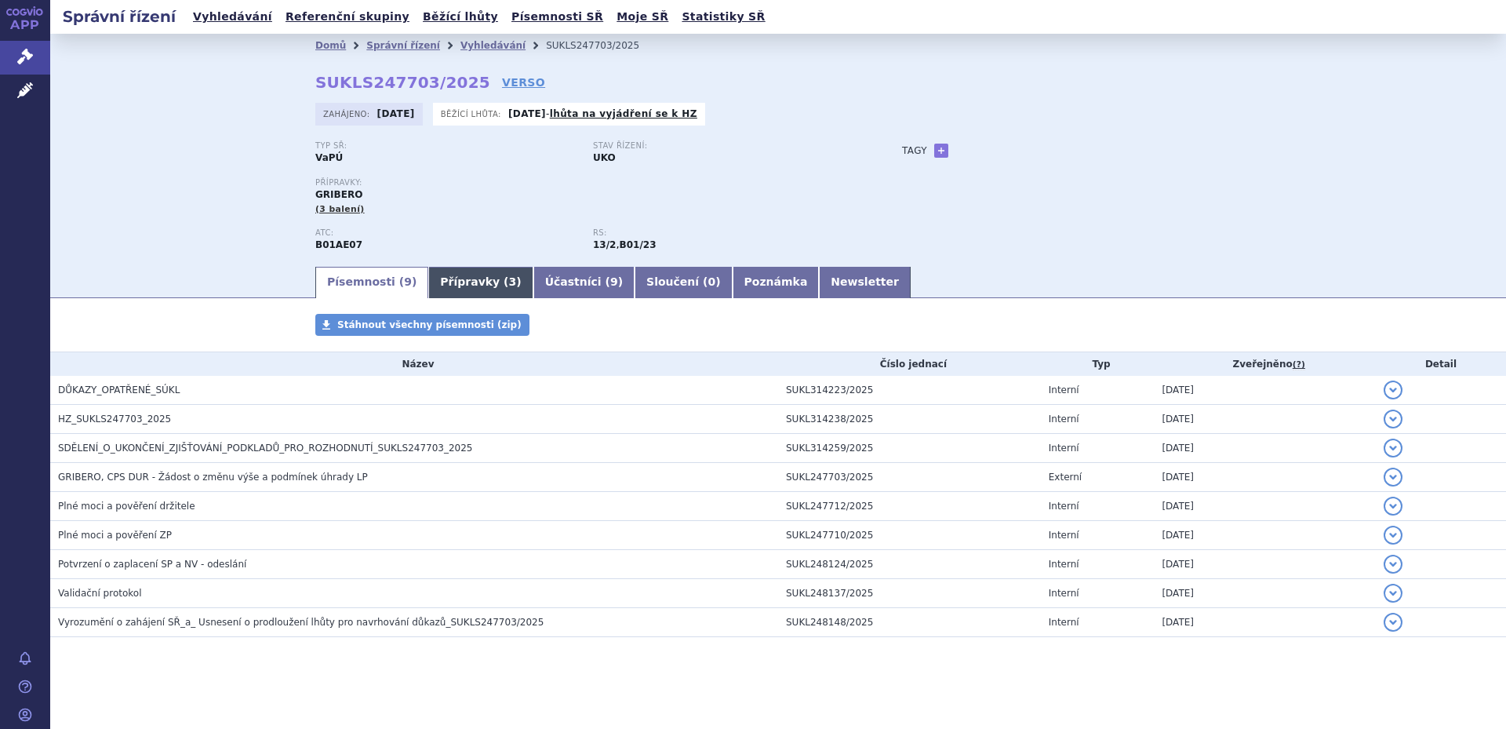
click at [482, 275] on link "Přípravky ( 3 )" at bounding box center [480, 282] width 104 height 31
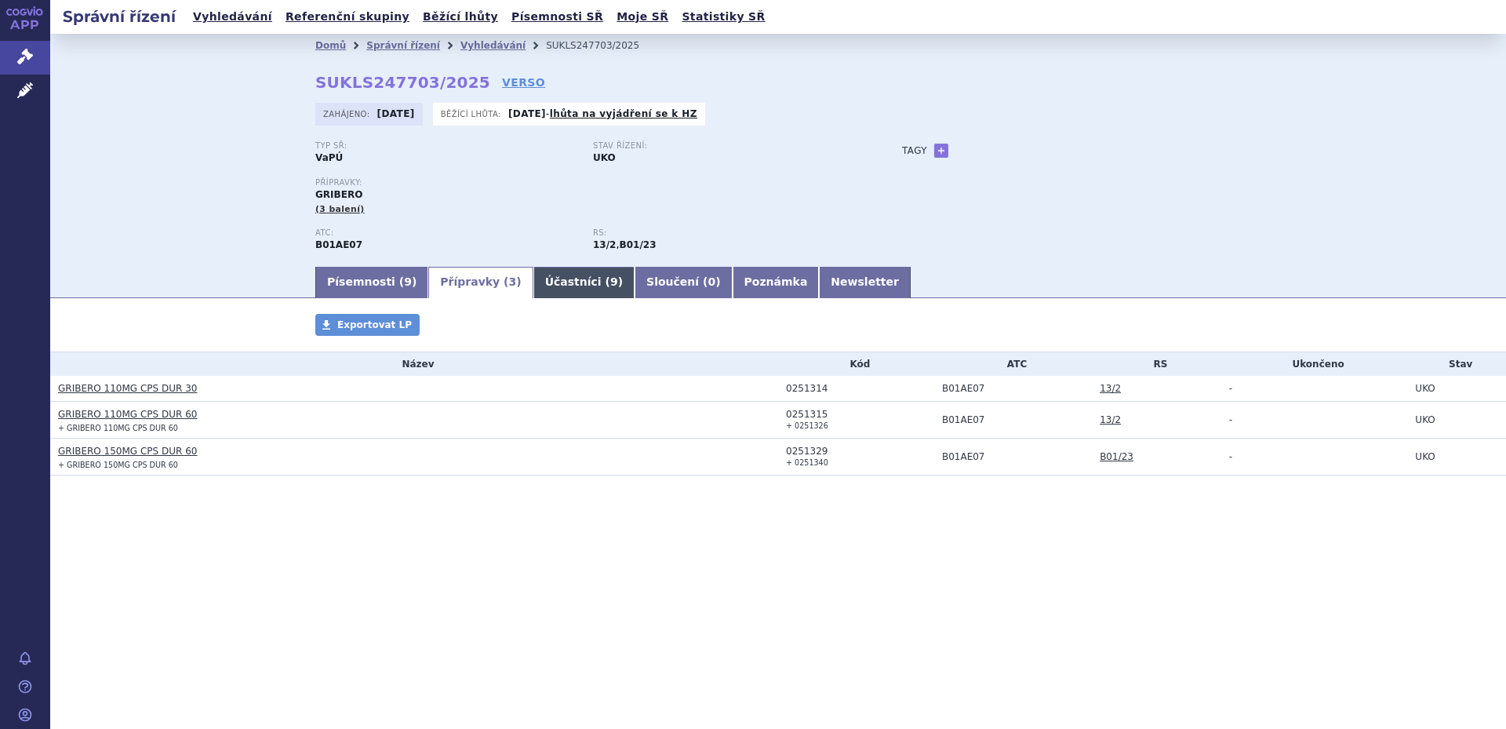
click at [537, 290] on link "Účastníci ( 9 )" at bounding box center [583, 282] width 101 height 31
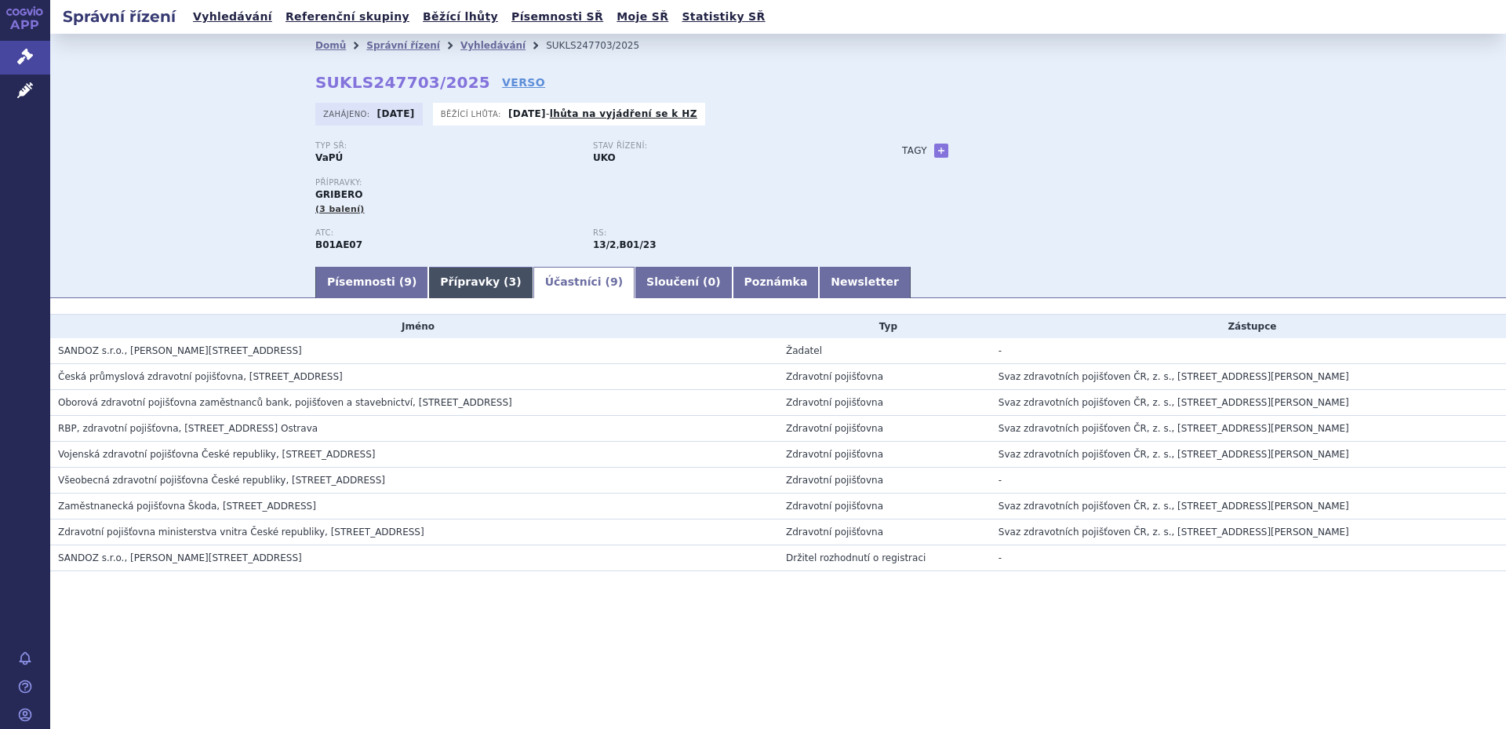
click at [443, 286] on link "Přípravky ( 3 )" at bounding box center [480, 282] width 104 height 31
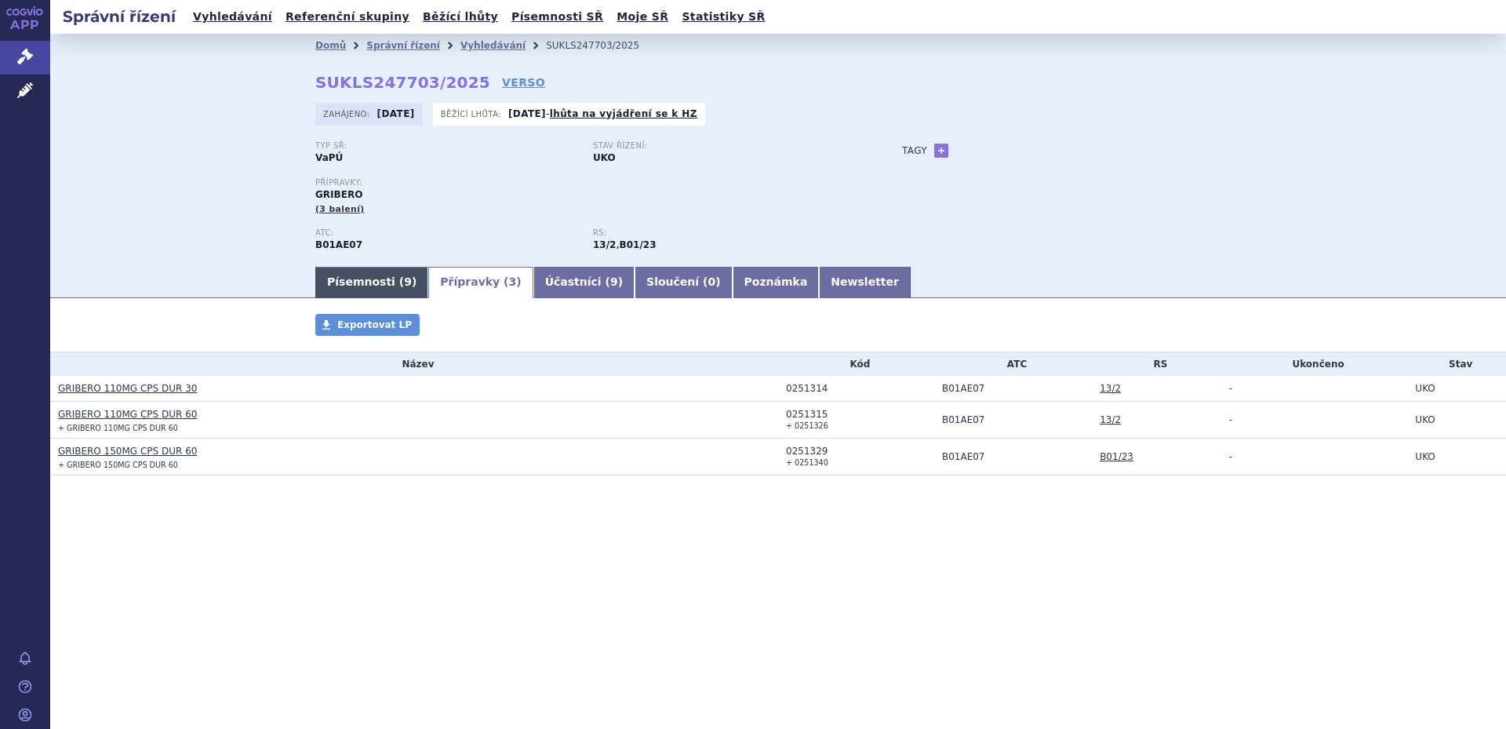
click at [404, 282] on span "9" at bounding box center [408, 281] width 8 height 13
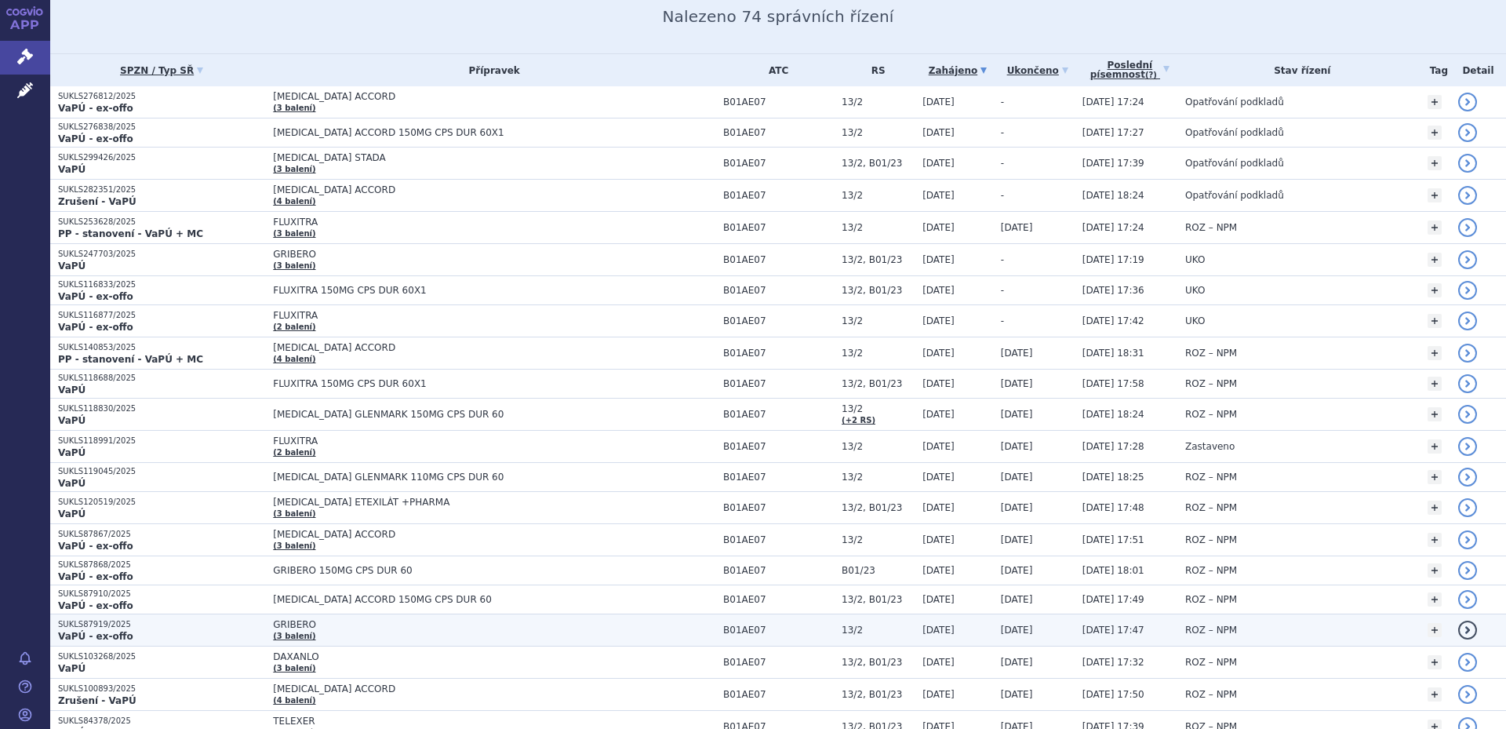
scroll to position [235, 0]
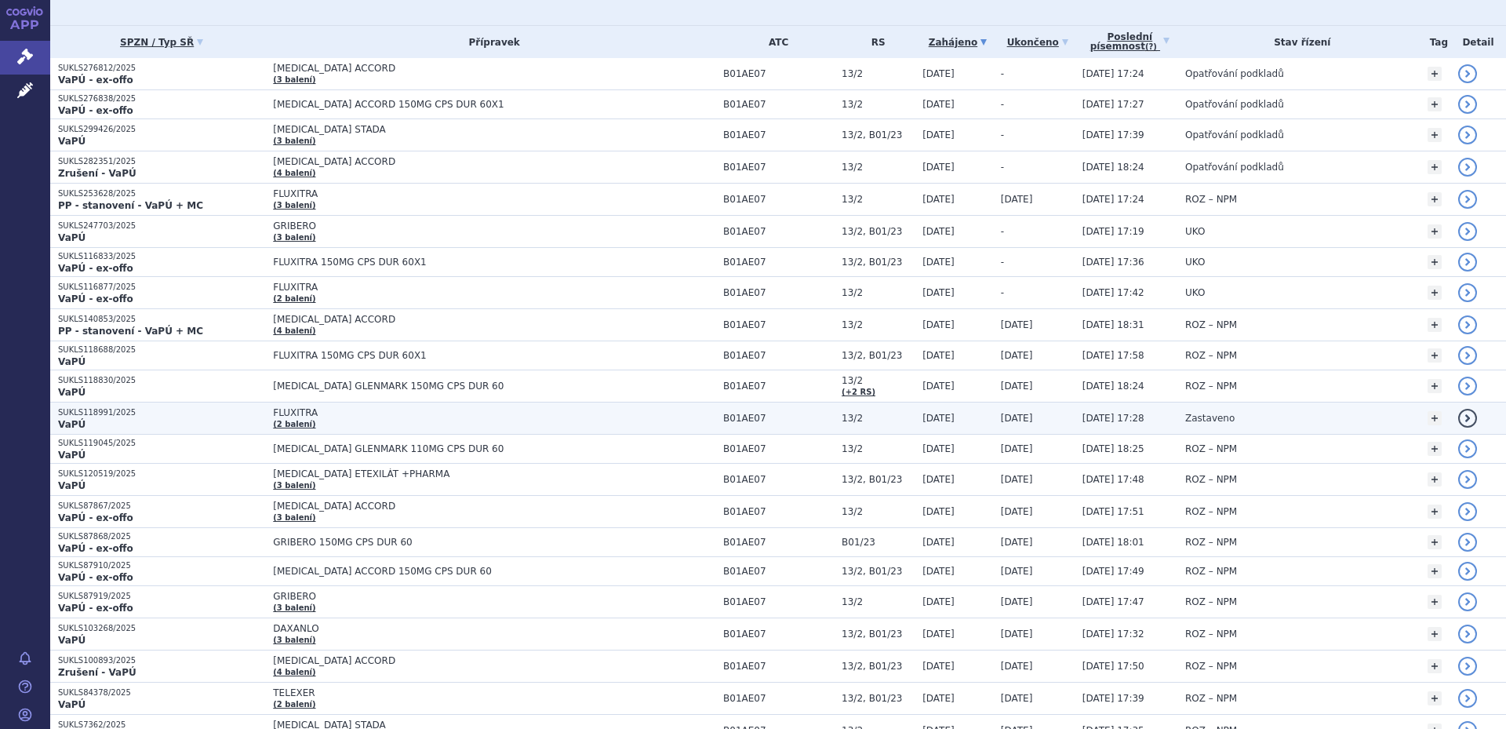
click at [344, 418] on span "FLUXITRA" at bounding box center [469, 412] width 392 height 11
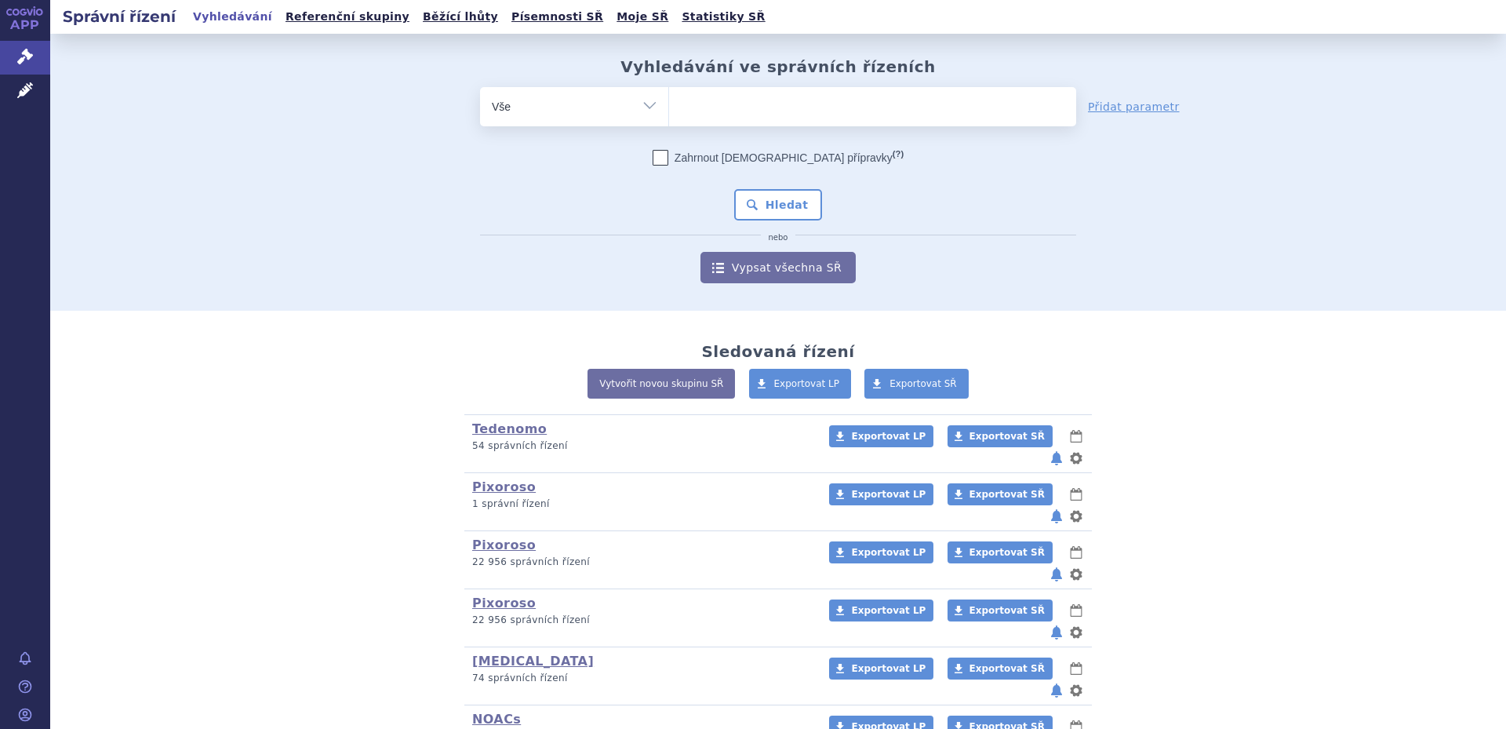
click at [723, 108] on ul at bounding box center [872, 103] width 407 height 33
click at [669, 108] on select at bounding box center [668, 105] width 1 height 39
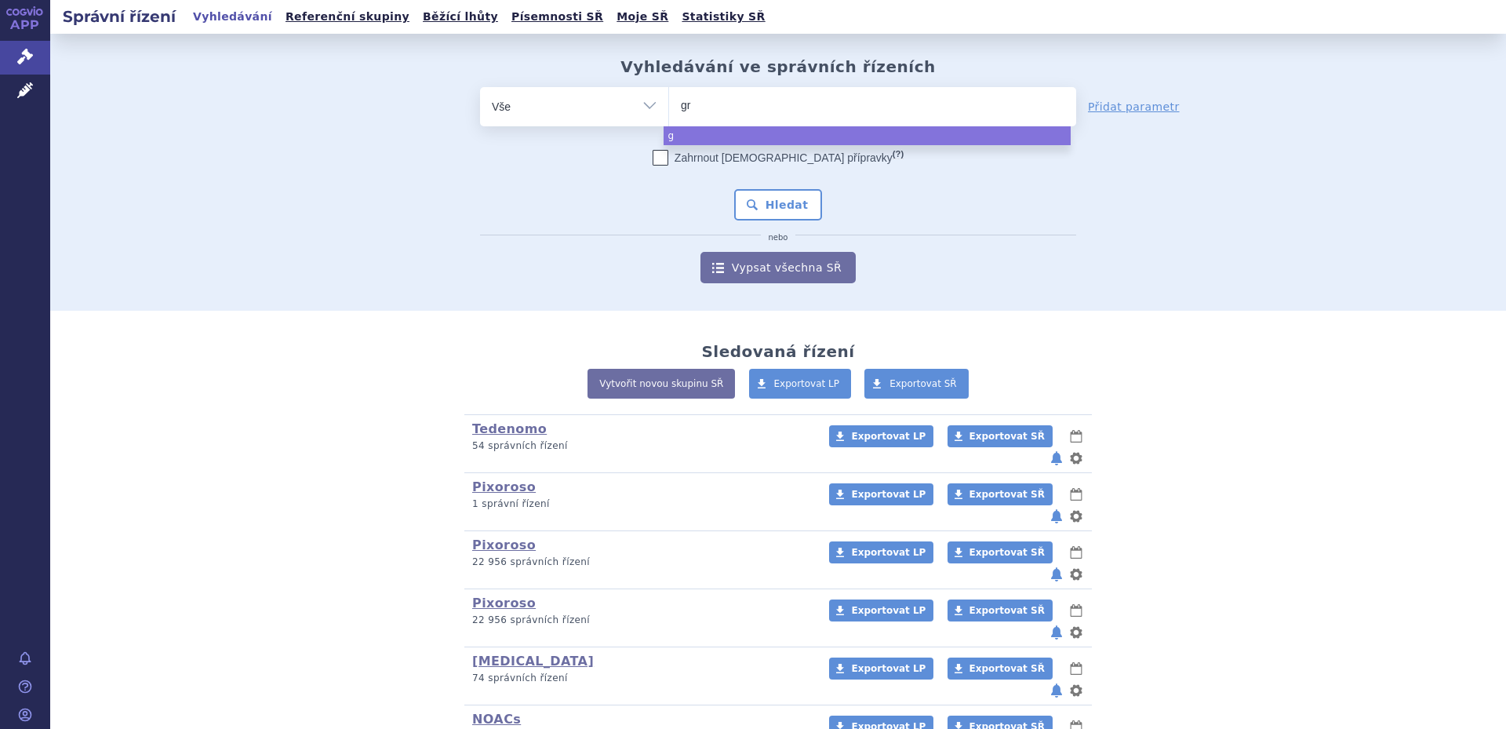
type input "gri"
type input "gribe"
type input "gribero"
select select "gribero"
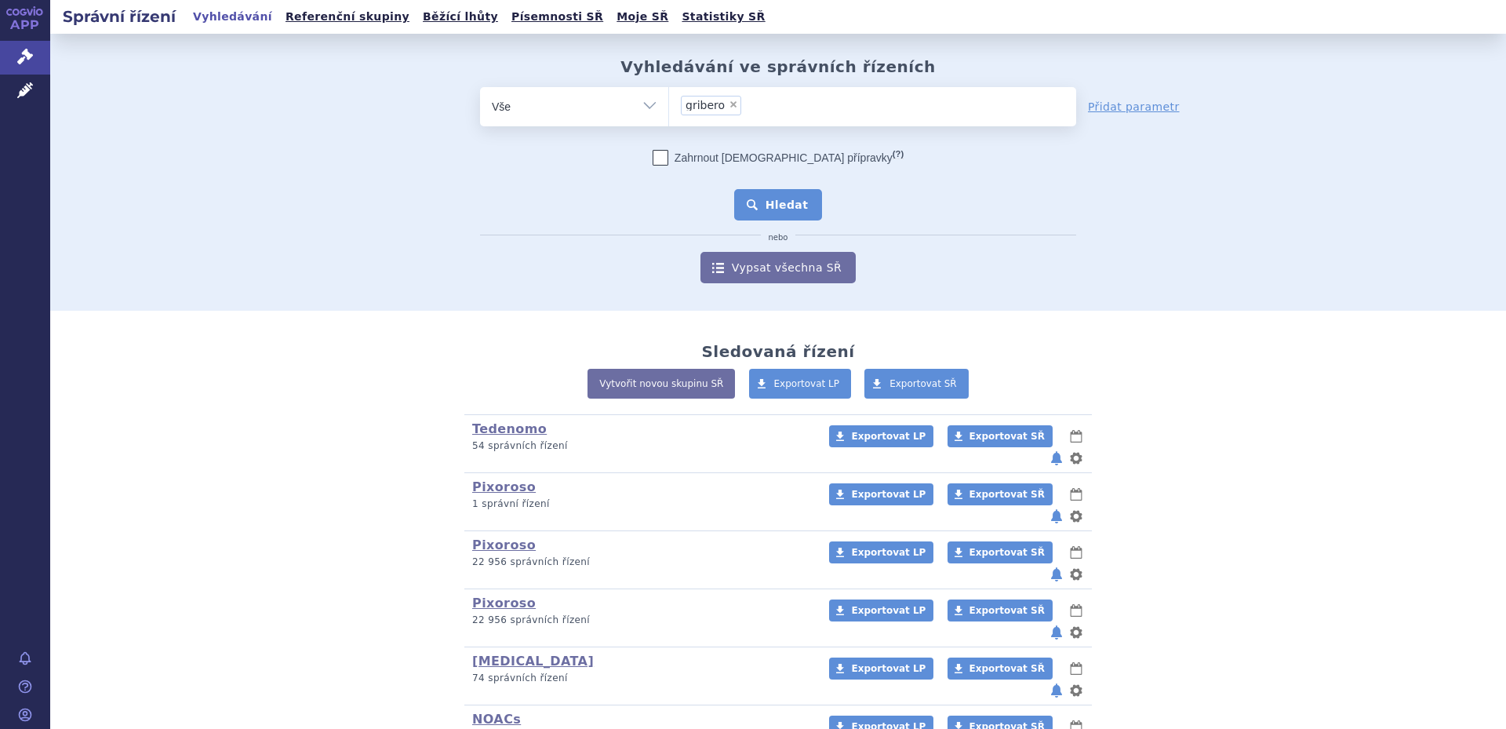
click at [777, 196] on button "Hledat" at bounding box center [778, 204] width 89 height 31
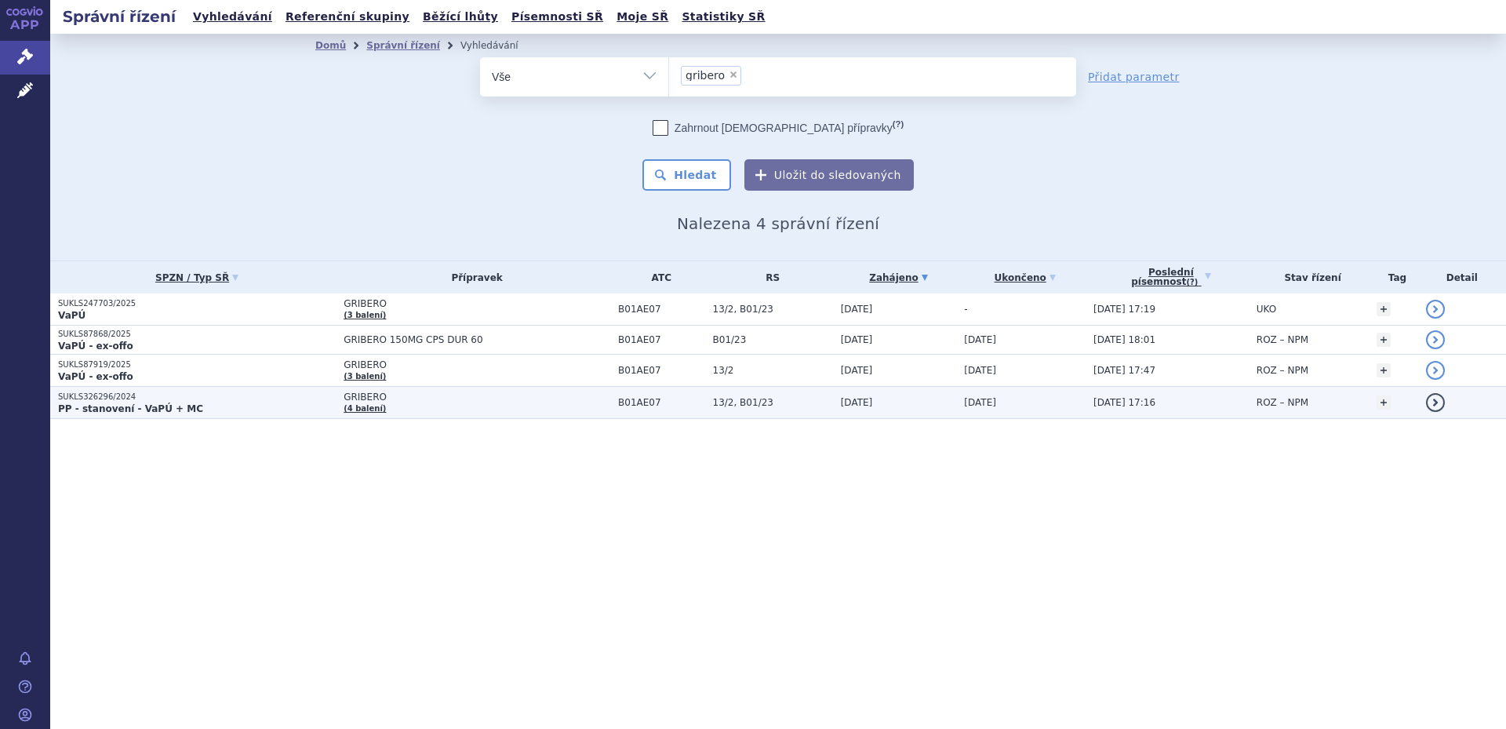
click at [897, 399] on td "[DATE]" at bounding box center [895, 403] width 124 height 32
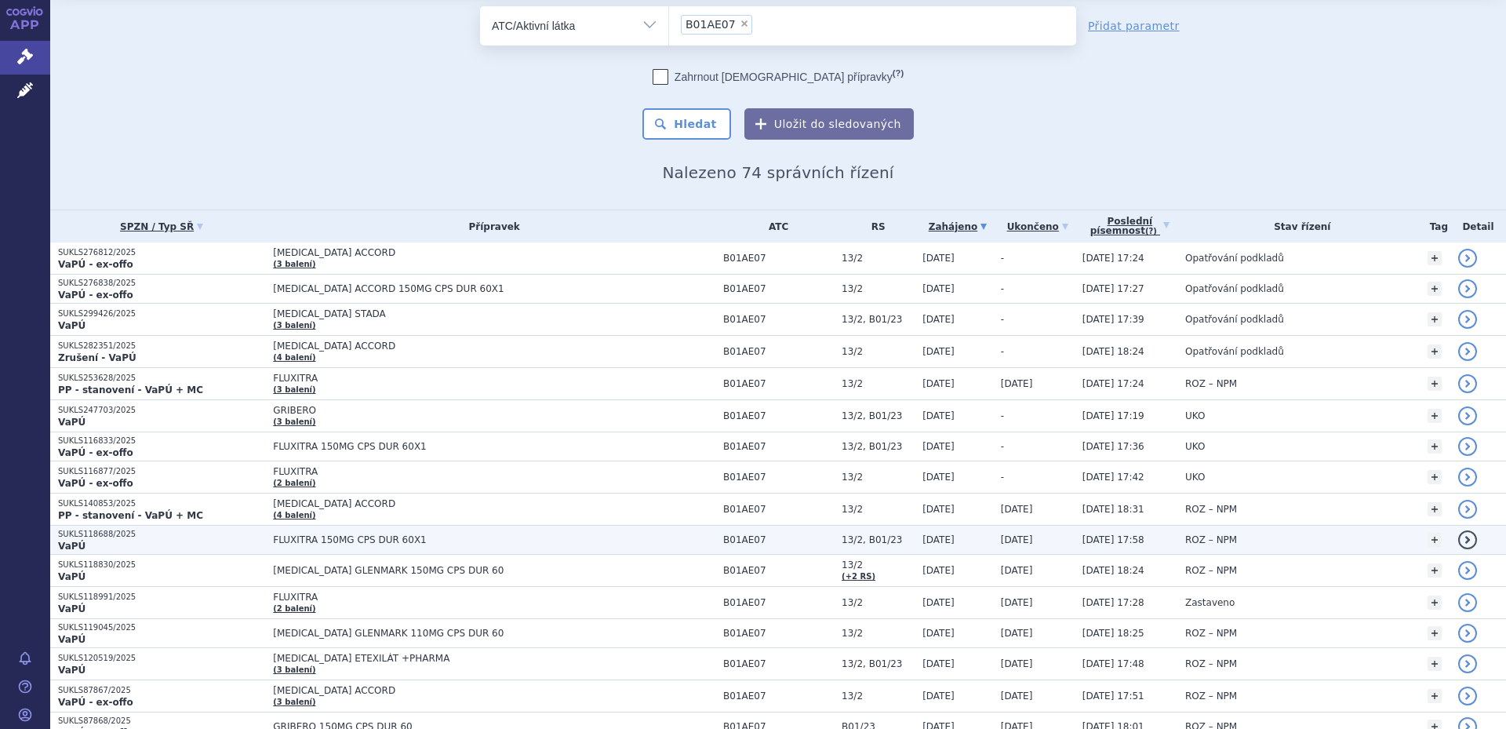
scroll to position [78, 0]
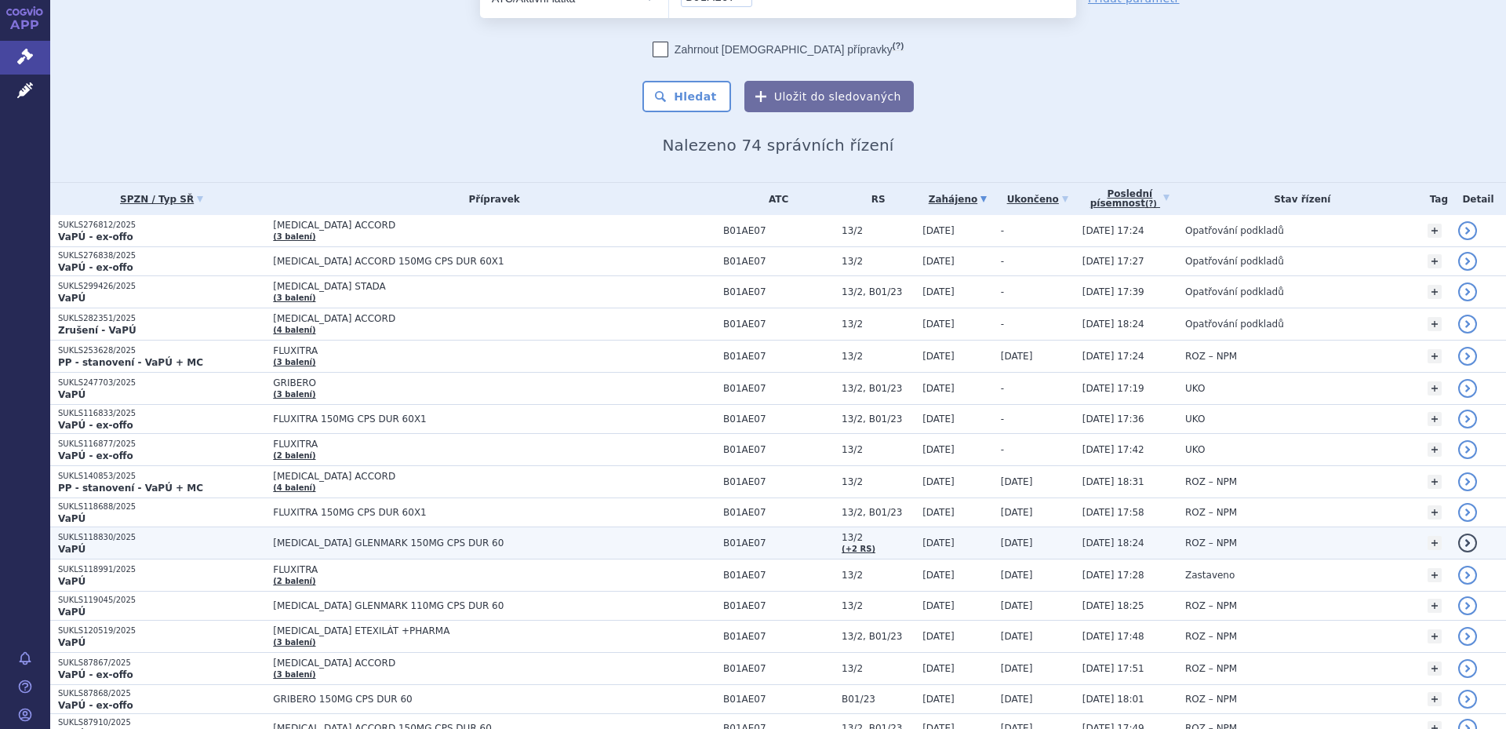
click at [370, 543] on span "[MEDICAL_DATA] GLENMARK 150MG CPS DUR 60" at bounding box center [469, 542] width 392 height 11
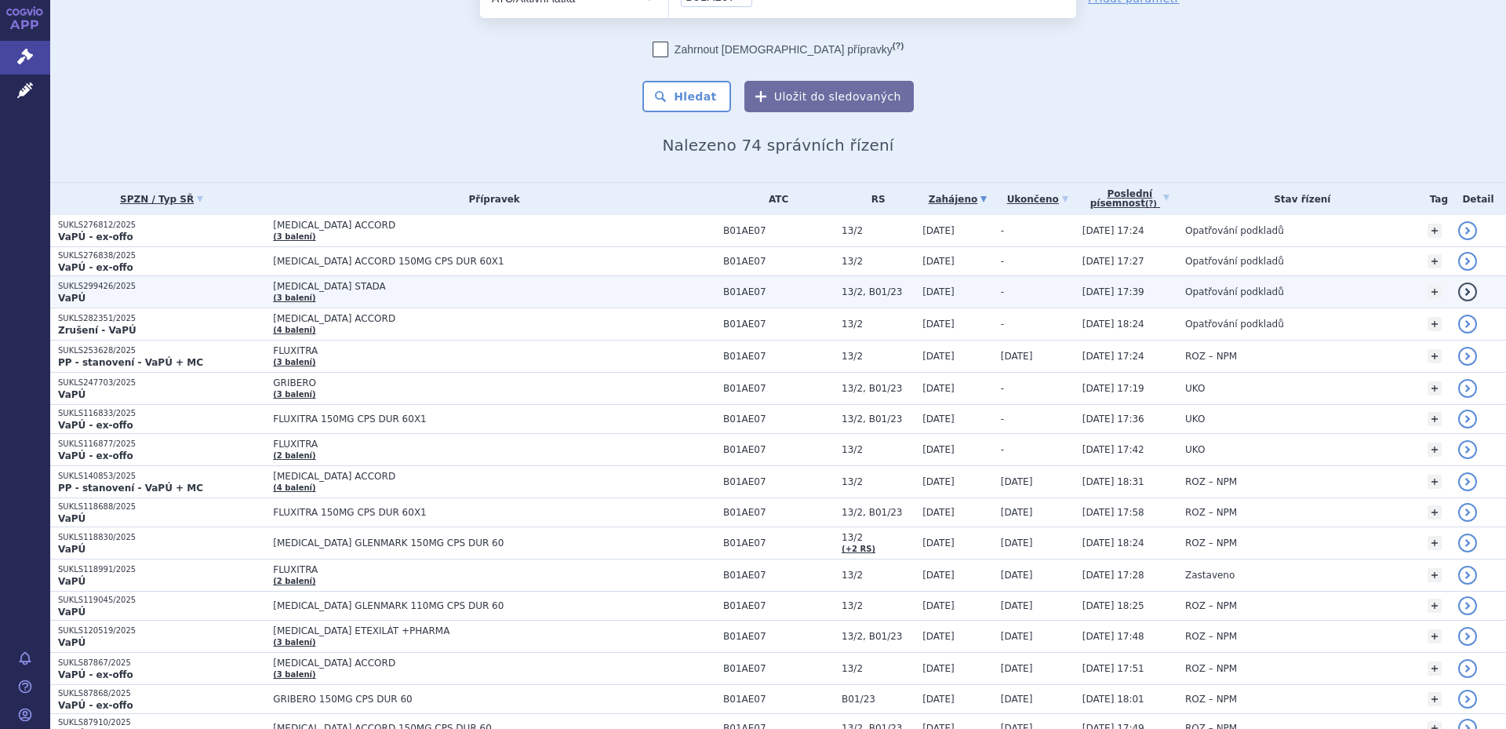
scroll to position [157, 0]
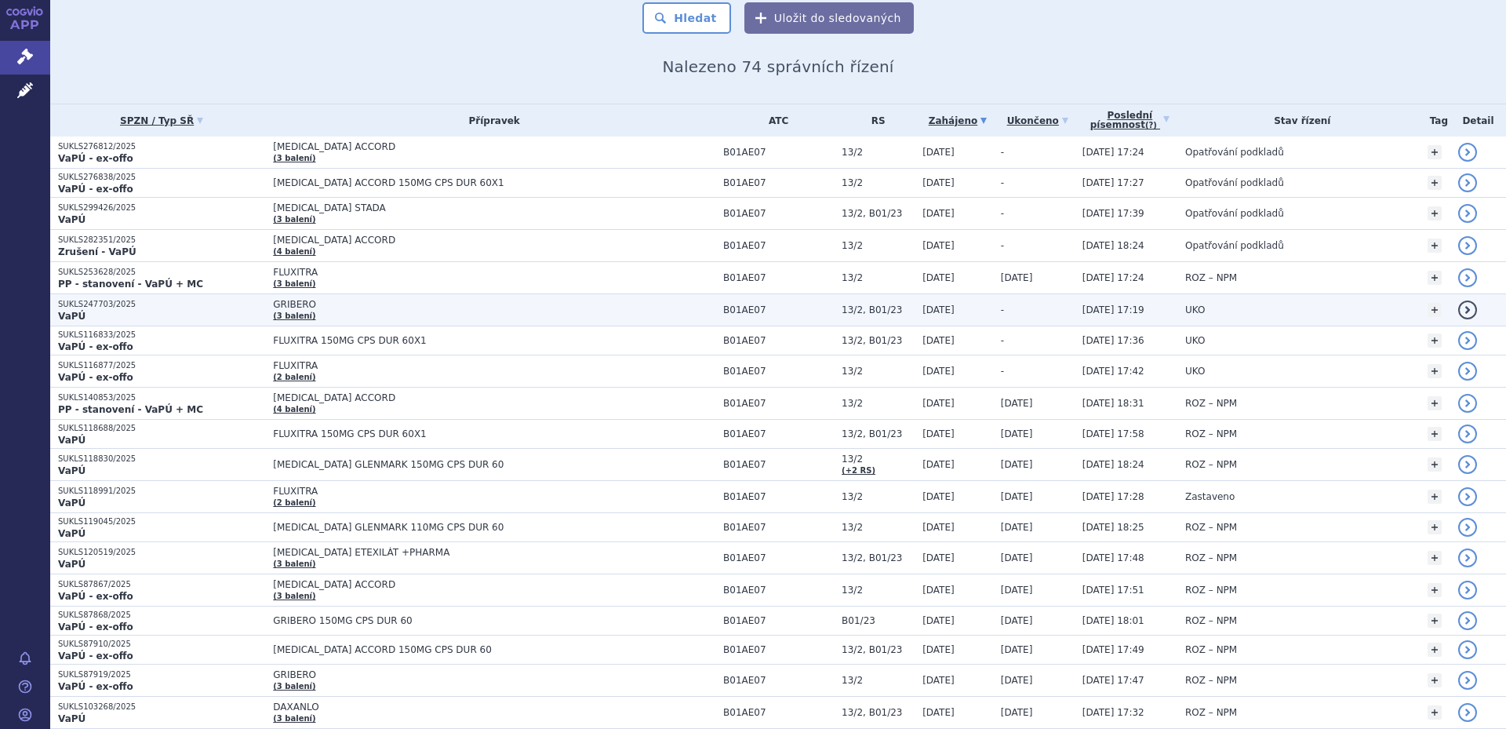
click at [335, 303] on span "GRIBERO" at bounding box center [469, 304] width 392 height 11
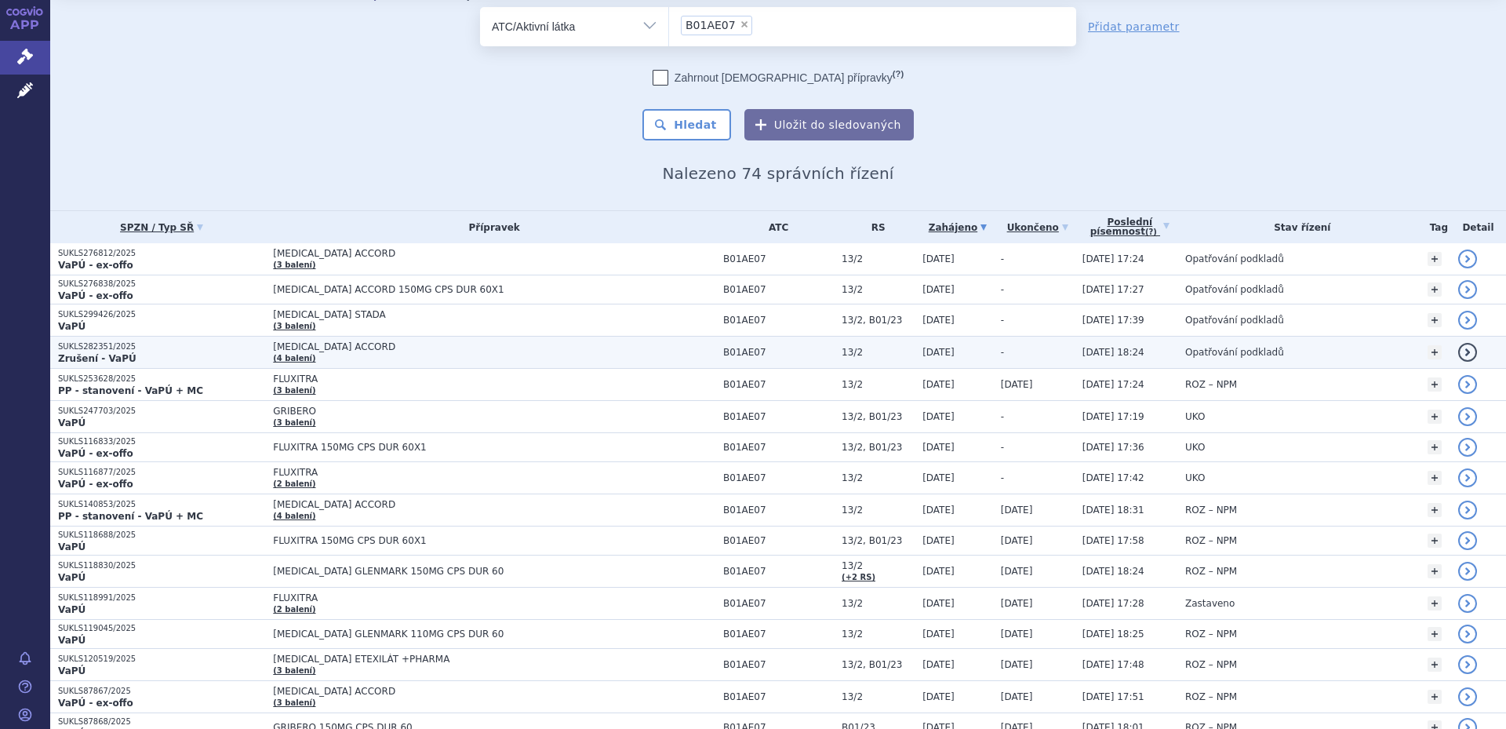
scroll to position [78, 0]
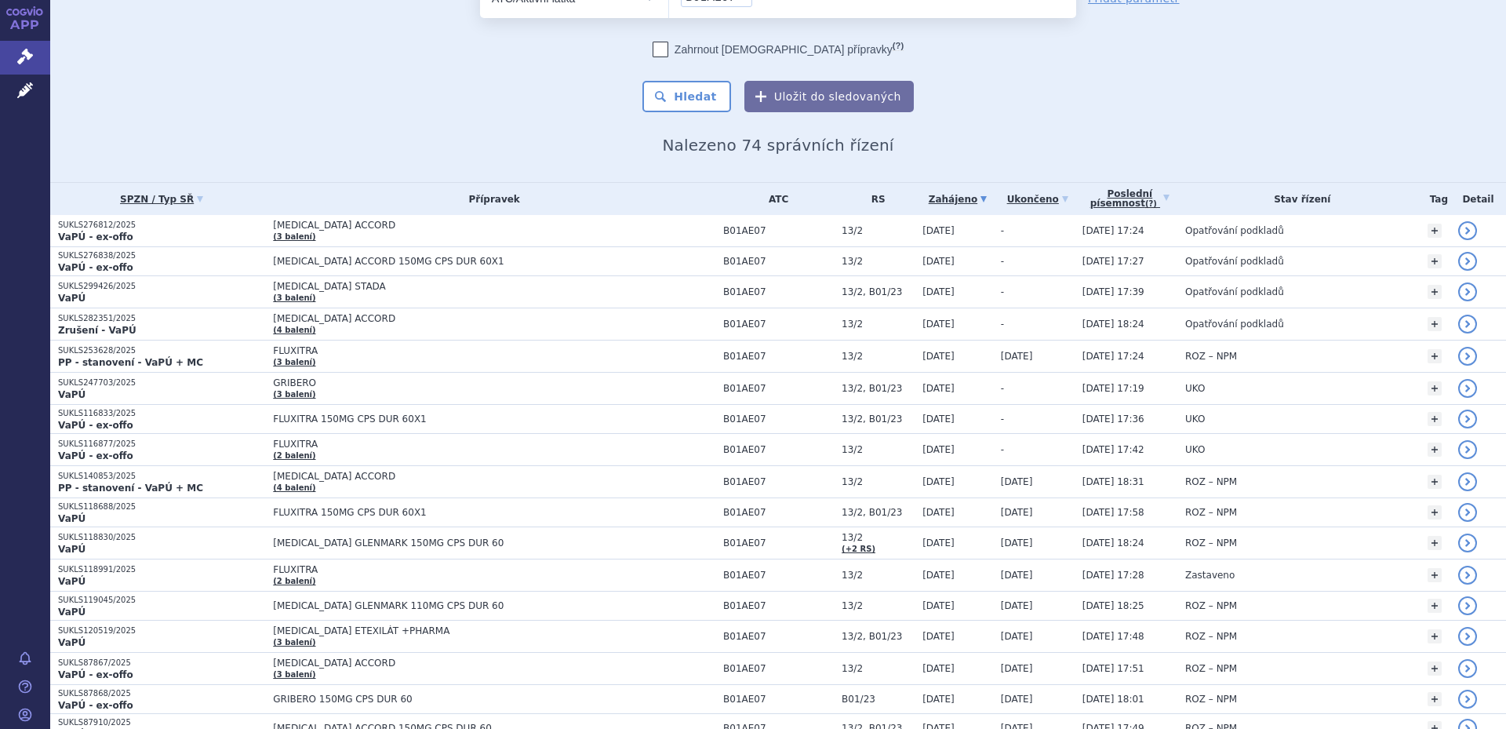
click at [549, 112] on div "Zahrnout [DEMOGRAPHIC_DATA] přípravky (?) * Pozor, hledání dle vyhledávacího pa…" at bounding box center [778, 77] width 596 height 71
